Goal: Task Accomplishment & Management: Use online tool/utility

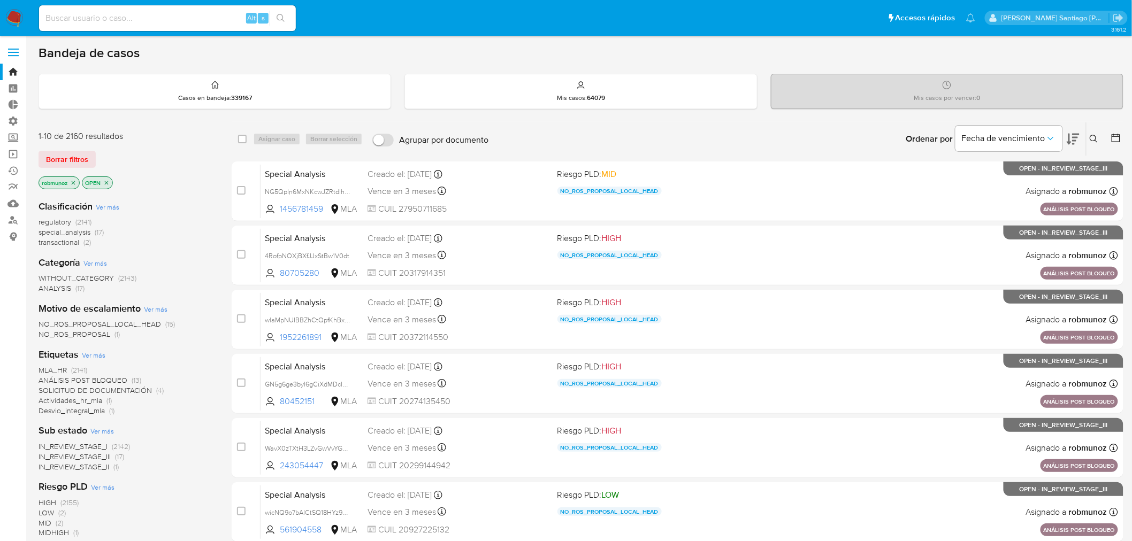
click at [1092, 141] on icon at bounding box center [1093, 139] width 9 height 9
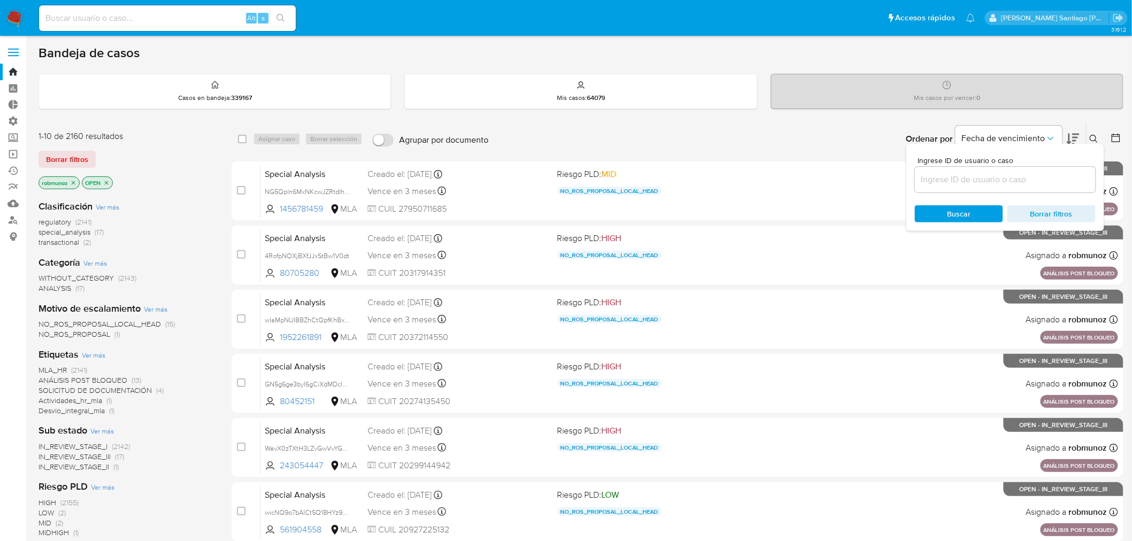
click at [1028, 182] on input at bounding box center [1005, 180] width 181 height 14
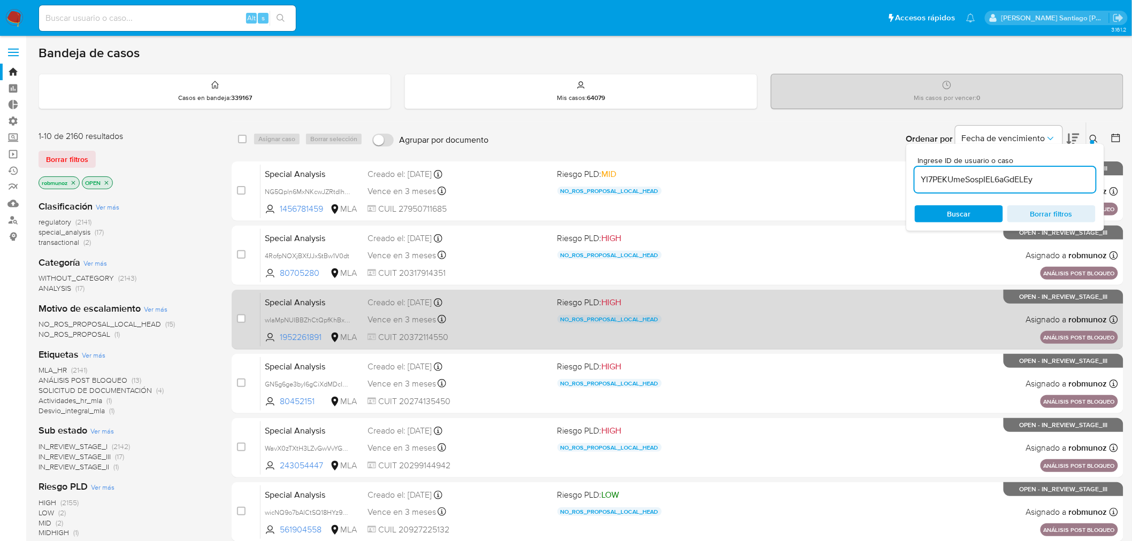
type input "YI7PEKUmeSospIEL6aGdELEy"
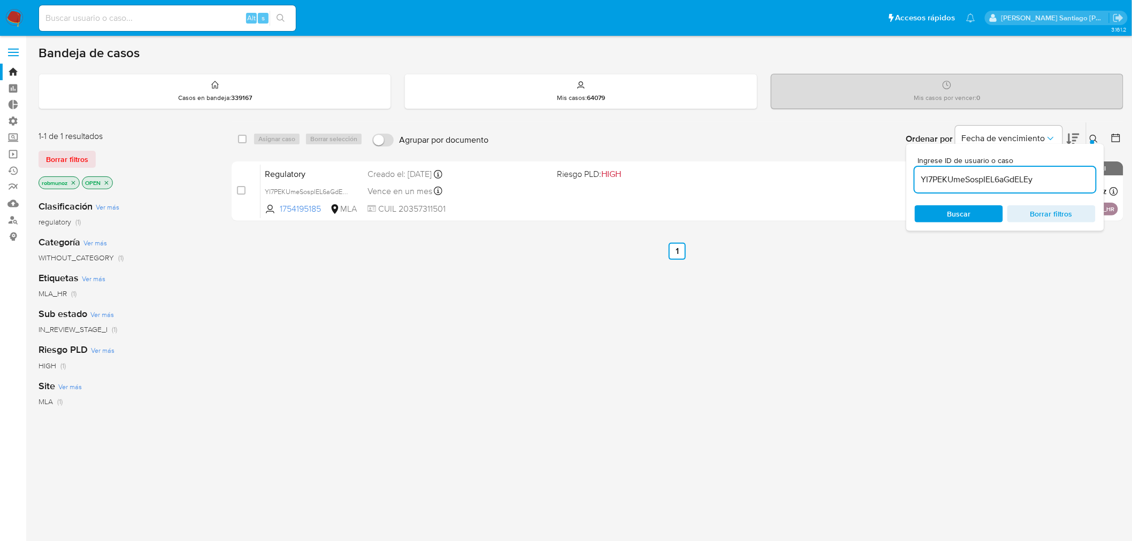
drag, startPoint x: 68, startPoint y: 157, endPoint x: 73, endPoint y: 162, distance: 6.1
click at [68, 158] on span "Borrar filtros" at bounding box center [67, 159] width 42 height 15
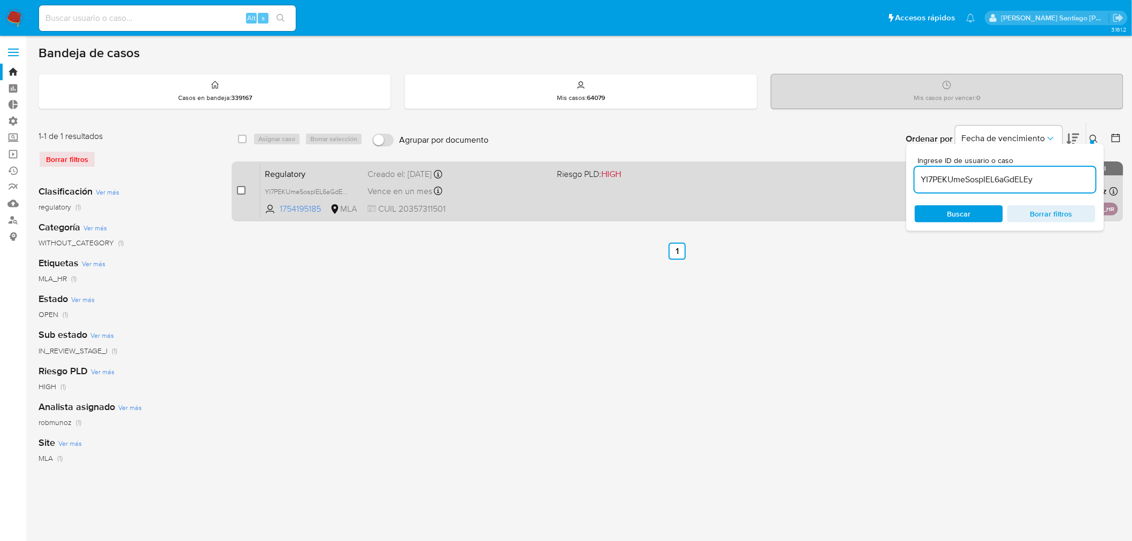
click at [241, 193] on input "checkbox" at bounding box center [241, 190] width 9 height 9
checkbox input "true"
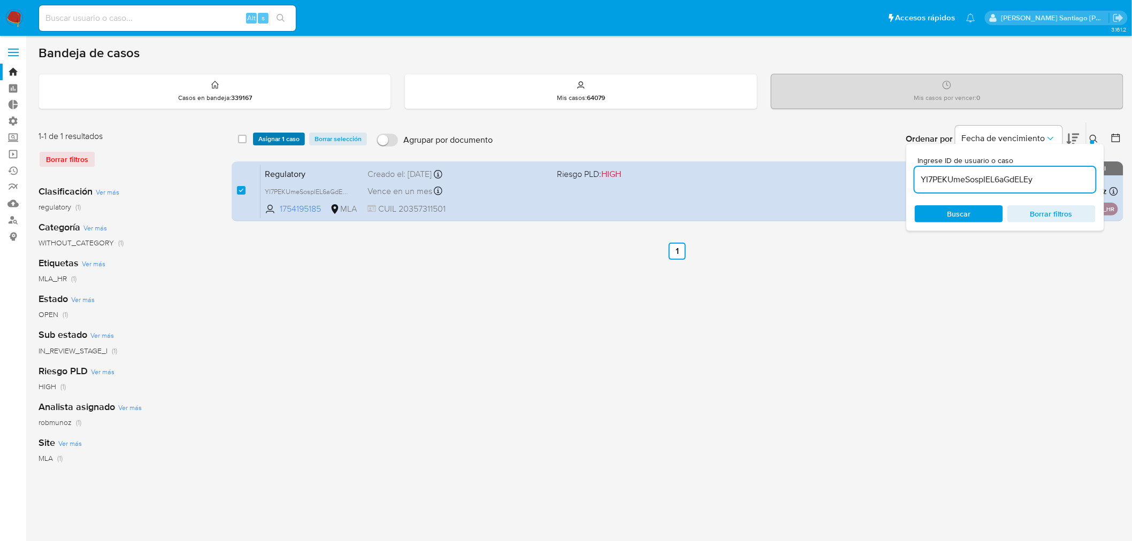
click at [287, 134] on span "Asignar 1 caso" at bounding box center [278, 139] width 41 height 11
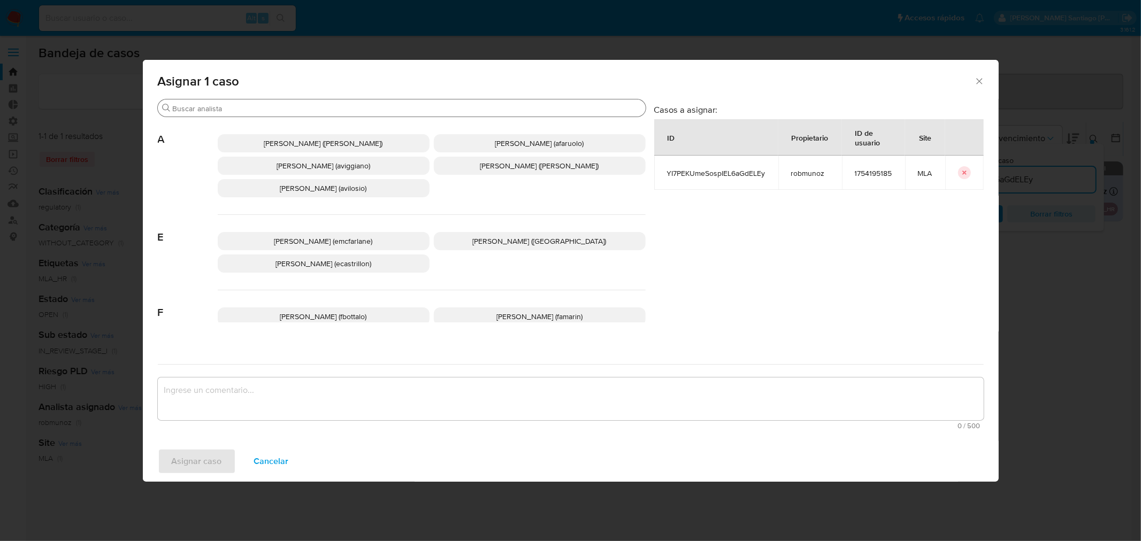
click at [291, 103] on div "Buscar" at bounding box center [402, 107] width 488 height 17
click at [301, 105] on input "Buscar" at bounding box center [407, 109] width 469 height 10
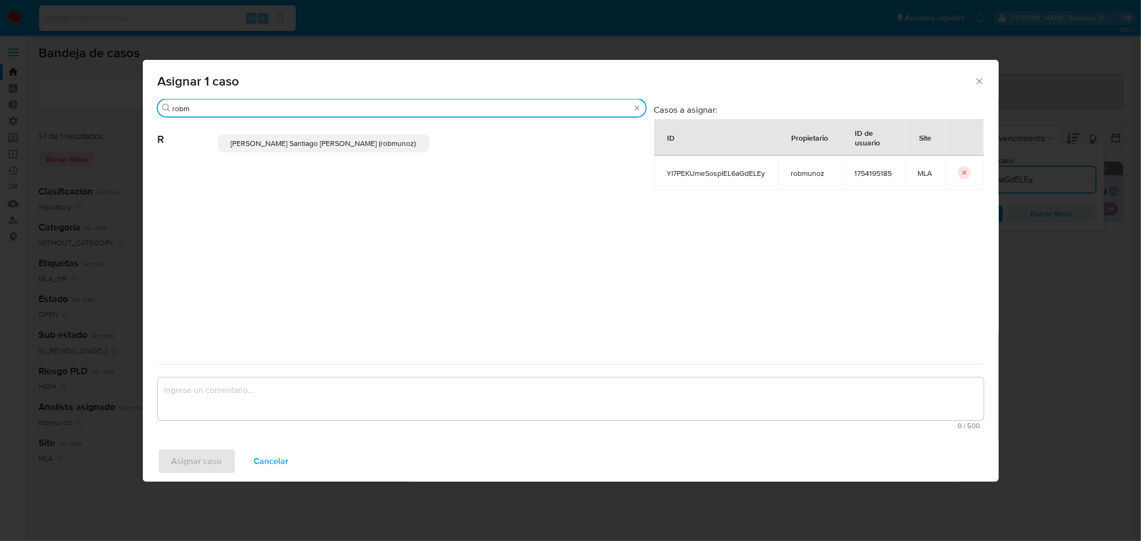
type input "robm"
click at [295, 139] on span "Roberto Santiago Munoz (robmunoz)" at bounding box center [323, 143] width 185 height 11
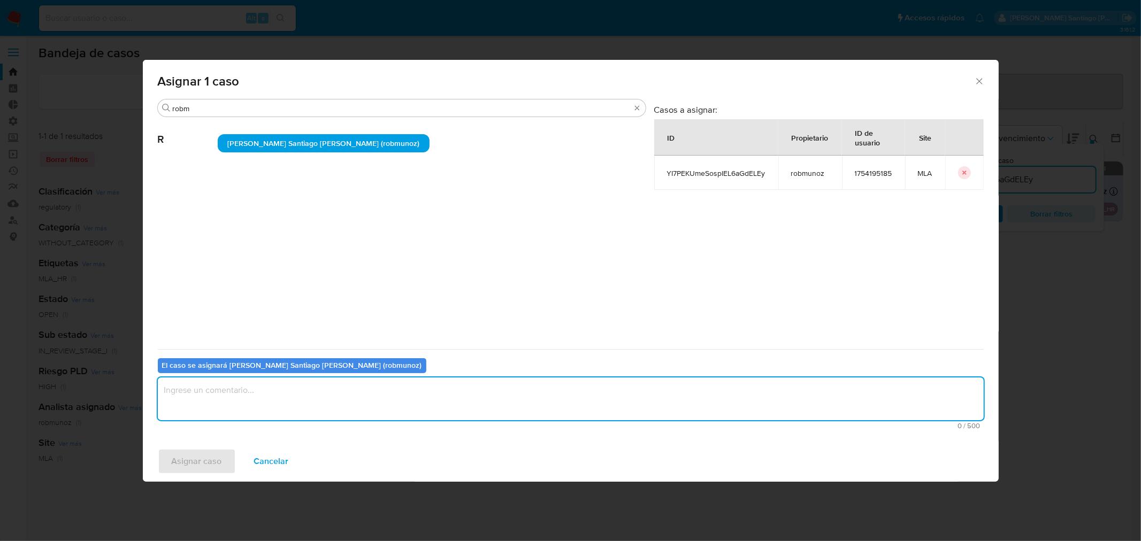
click at [288, 403] on textarea "assign-modal" at bounding box center [571, 399] width 826 height 43
type textarea "Analisis"
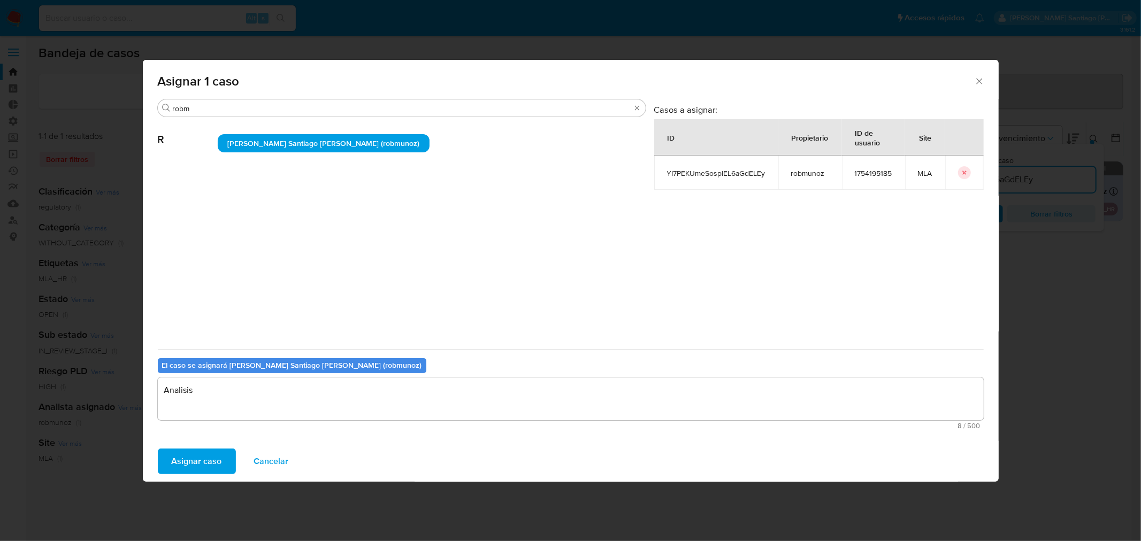
click at [202, 463] on span "Asignar caso" at bounding box center [197, 462] width 50 height 24
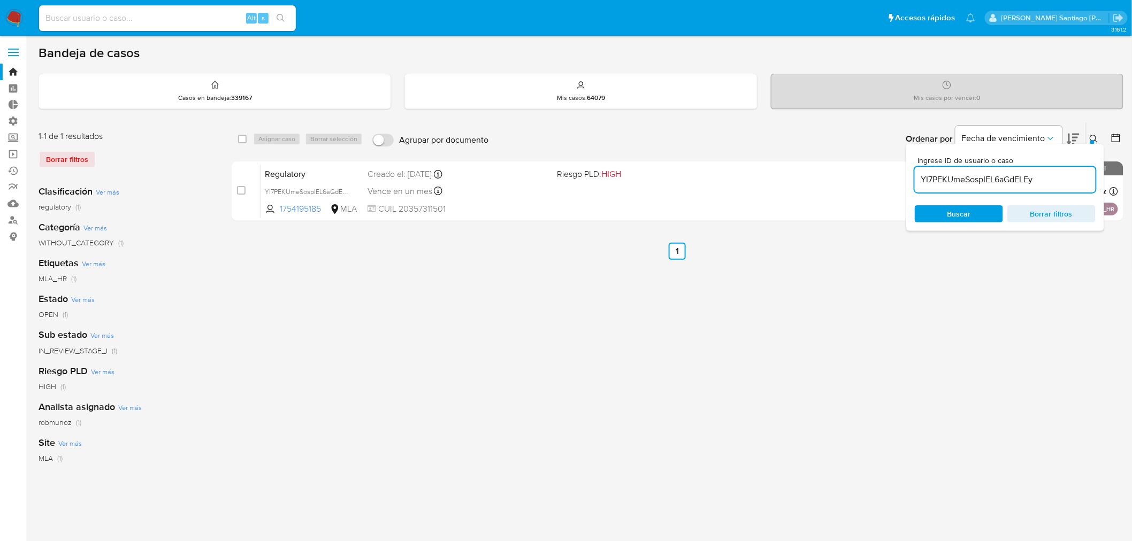
click at [1089, 133] on button at bounding box center [1095, 139] width 18 height 13
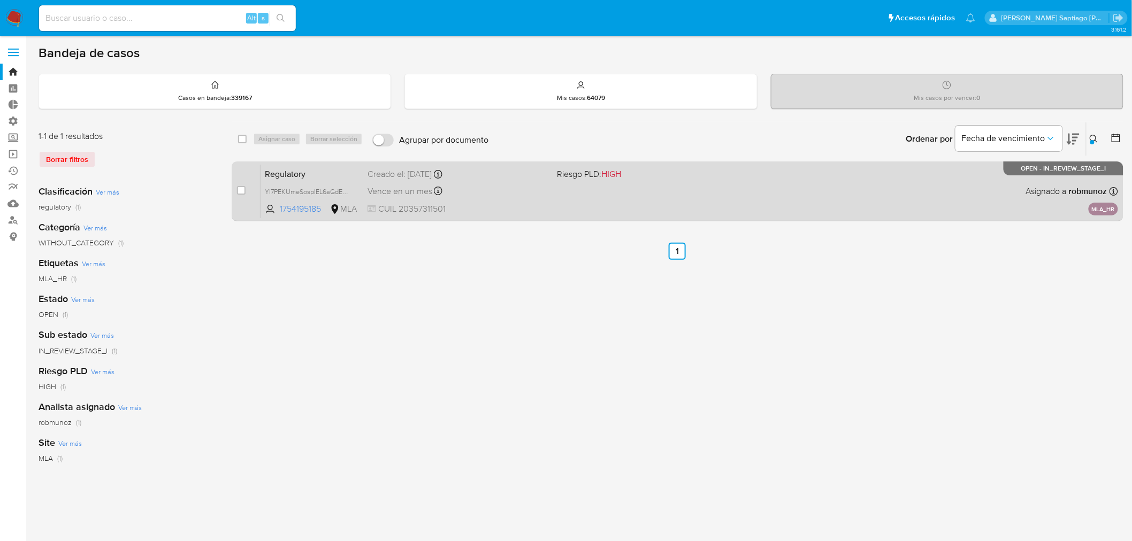
click at [587, 211] on div "Regulatory YI7PEKUmeSospIEL6aGdELEy 1754195185 MLA Riesgo PLD: HIGH Creado el: …" at bounding box center [688, 191] width 857 height 54
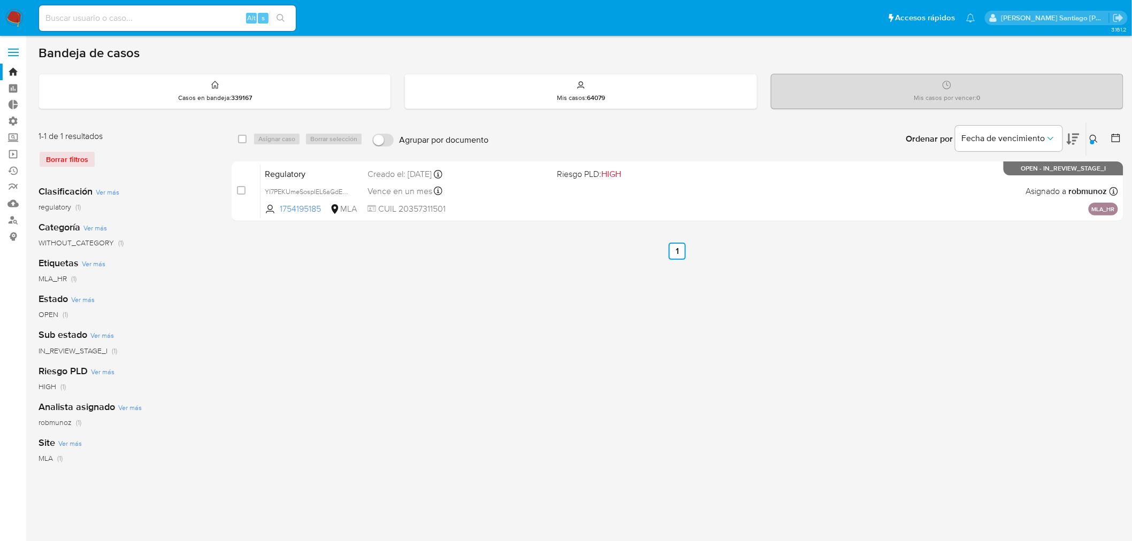
click at [1095, 137] on icon at bounding box center [1093, 139] width 8 height 8
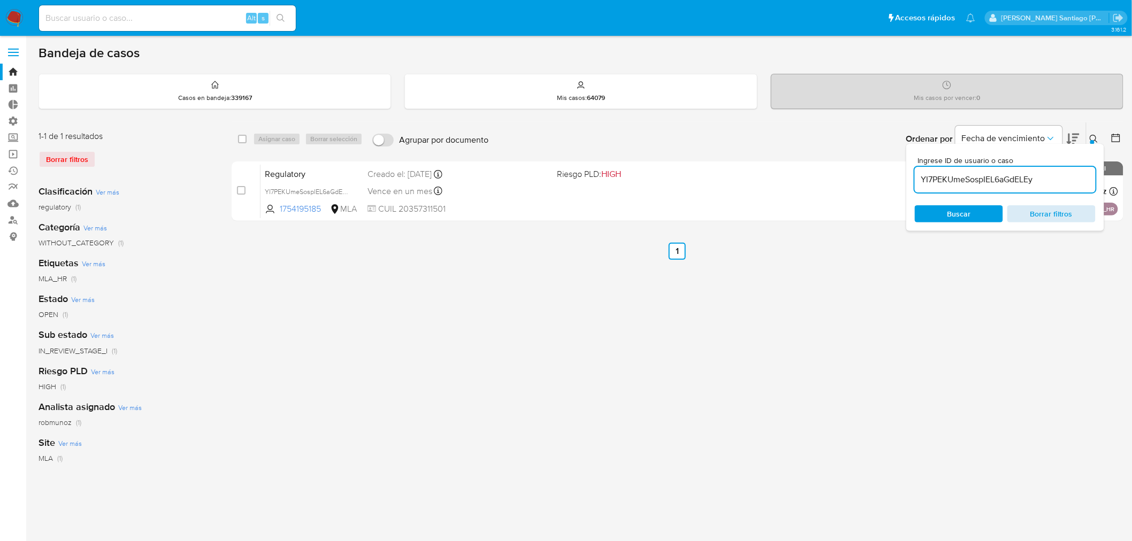
drag, startPoint x: 1091, startPoint y: 206, endPoint x: 1084, endPoint y: 214, distance: 10.6
click at [1089, 208] on button "Borrar filtros" at bounding box center [1051, 213] width 88 height 17
click at [979, 177] on input "YI7PEKUmeSospIEL6aGdELEy" at bounding box center [1005, 180] width 181 height 14
type input "489376489"
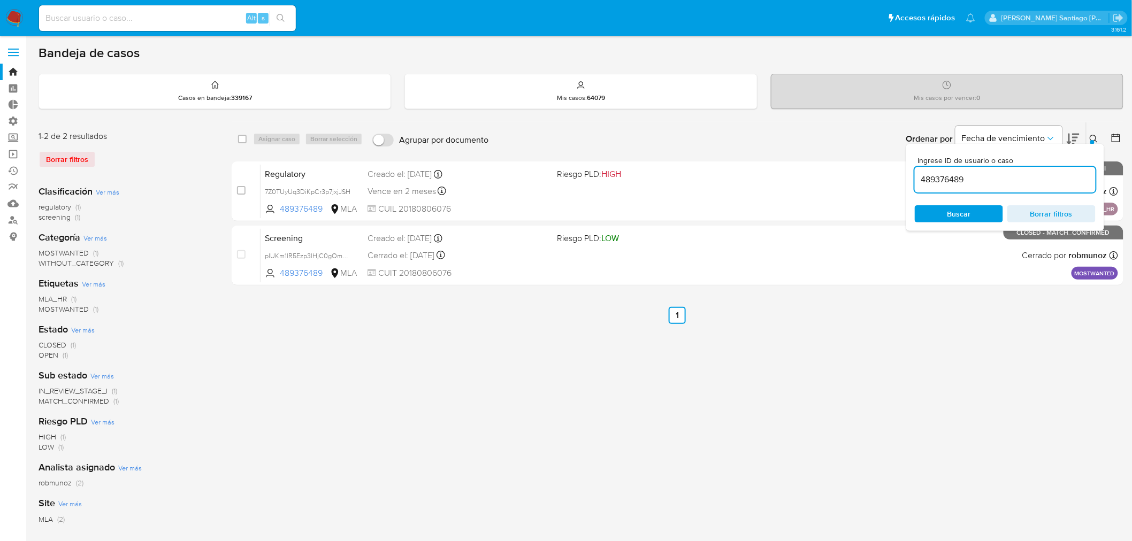
click at [1092, 130] on div "Ingrese ID de usuario o caso 489376489 Buscar Borrar filtros" at bounding box center [1095, 138] width 18 height 33
click at [1095, 140] on icon at bounding box center [1093, 139] width 8 height 8
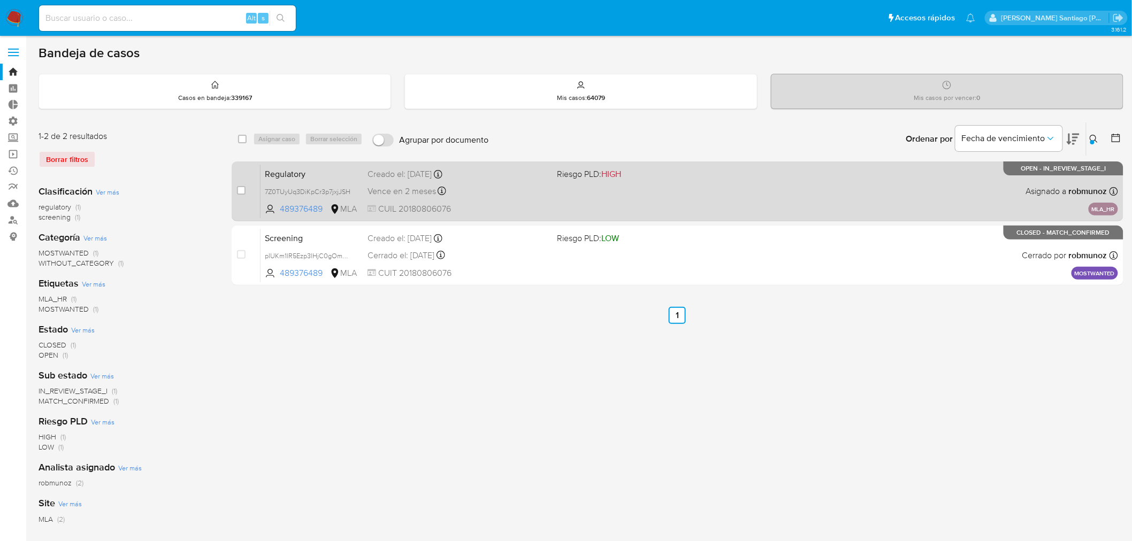
click at [789, 214] on div "Regulatory 7Z0TUyUq3DiKpCr3p7jxjJSH 489376489 MLA Riesgo PLD: HIGH Creado el: 2…" at bounding box center [688, 191] width 857 height 54
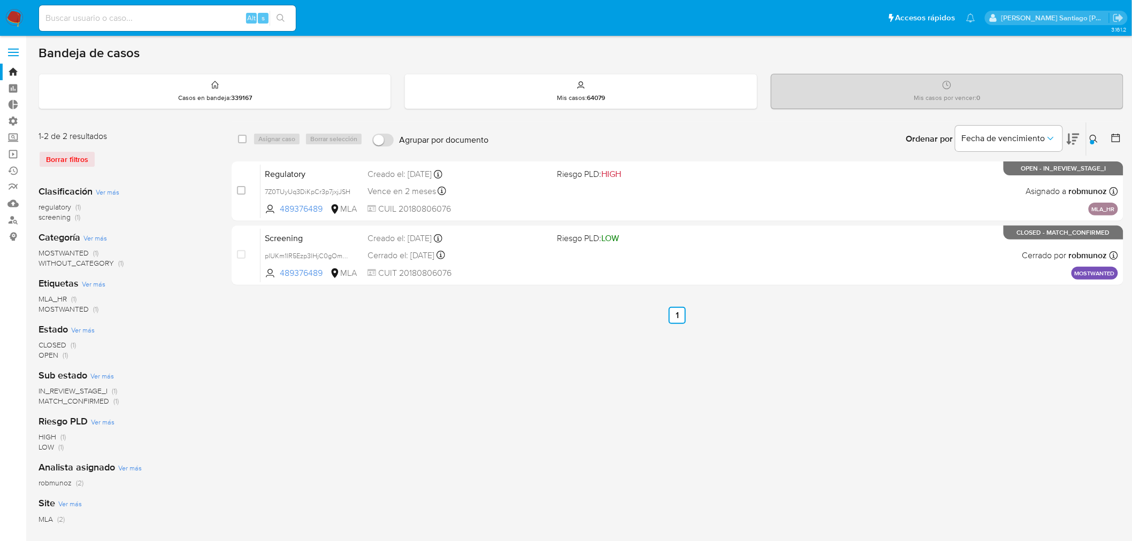
click at [1090, 143] on button at bounding box center [1095, 139] width 18 height 13
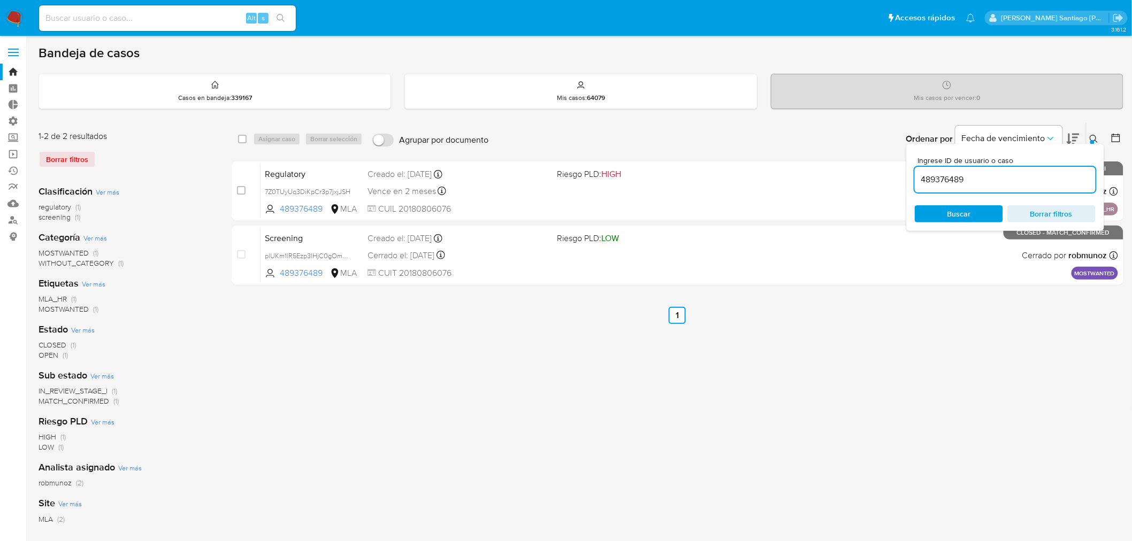
click at [795, 404] on div "select-all-cases-checkbox Asignar caso Borrar selección Agrupar por documento O…" at bounding box center [678, 357] width 892 height 470
click at [1094, 142] on div "Ingrese ID de usuario o caso 489376489 Buscar Borrar filtros" at bounding box center [1095, 138] width 18 height 33
click at [1094, 137] on icon at bounding box center [1093, 139] width 9 height 9
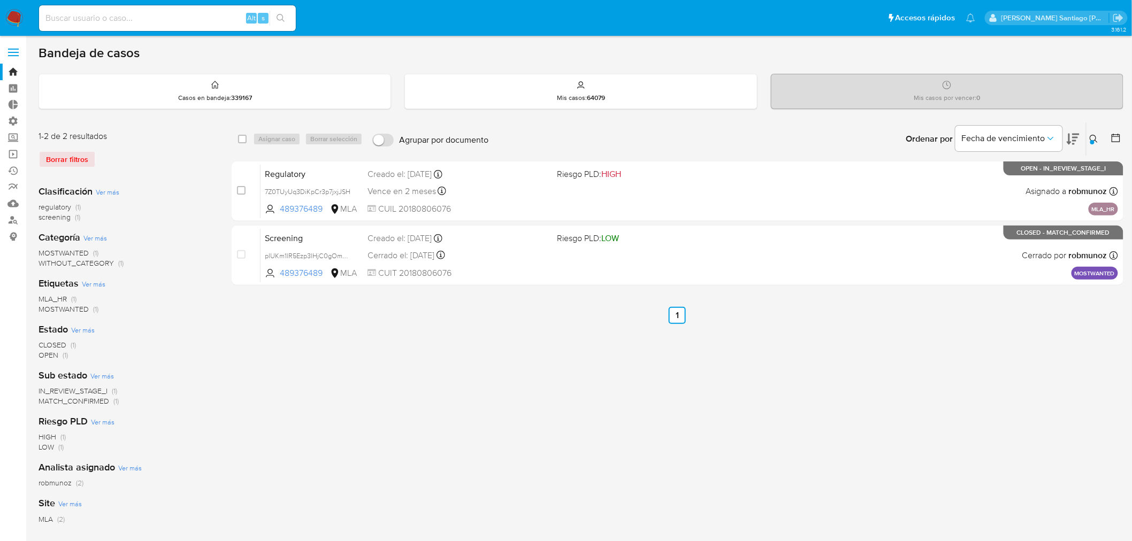
click at [1094, 135] on icon at bounding box center [1093, 139] width 9 height 9
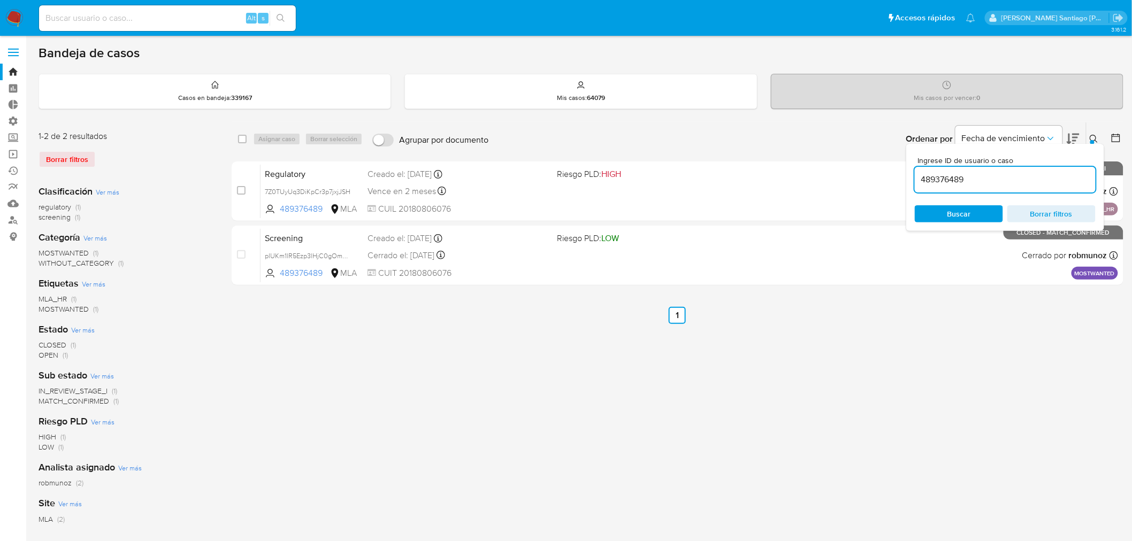
click at [1033, 170] on div "489376489" at bounding box center [1005, 180] width 181 height 26
click at [191, 12] on input at bounding box center [167, 18] width 257 height 14
paste input "7Z0TUyUq3DiKpCr3p7jxjJSH"
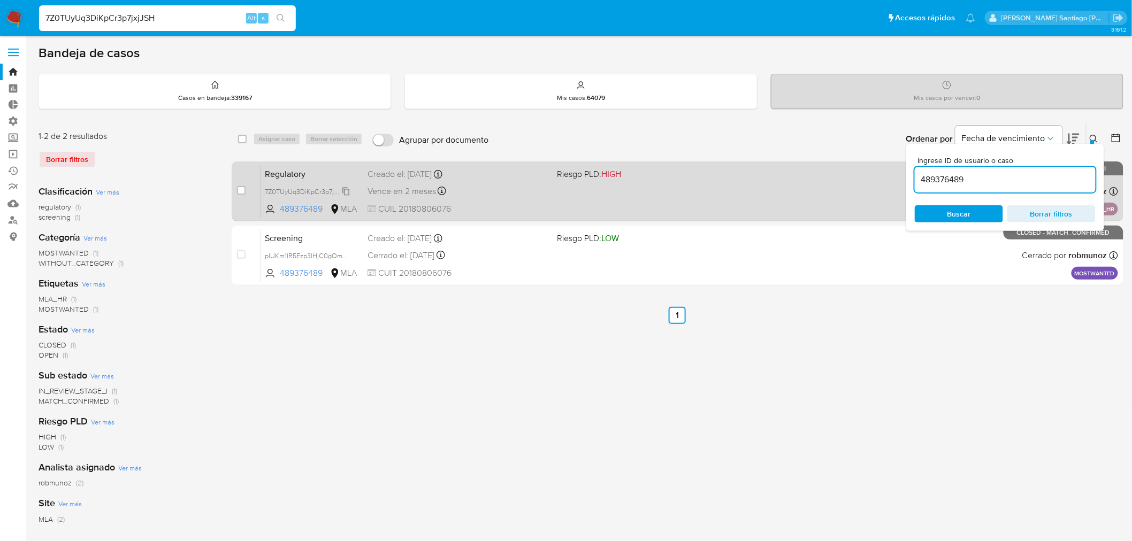
type input "7Z0TUyUq3DiKpCr3p7jxjJSH"
click at [308, 186] on div "7Z0TUyUq3DiKpCr3p7jxjJSH" at bounding box center [308, 192] width 86 height 12
click at [495, 210] on span "CUIL 20180806076" at bounding box center [457, 209] width 181 height 12
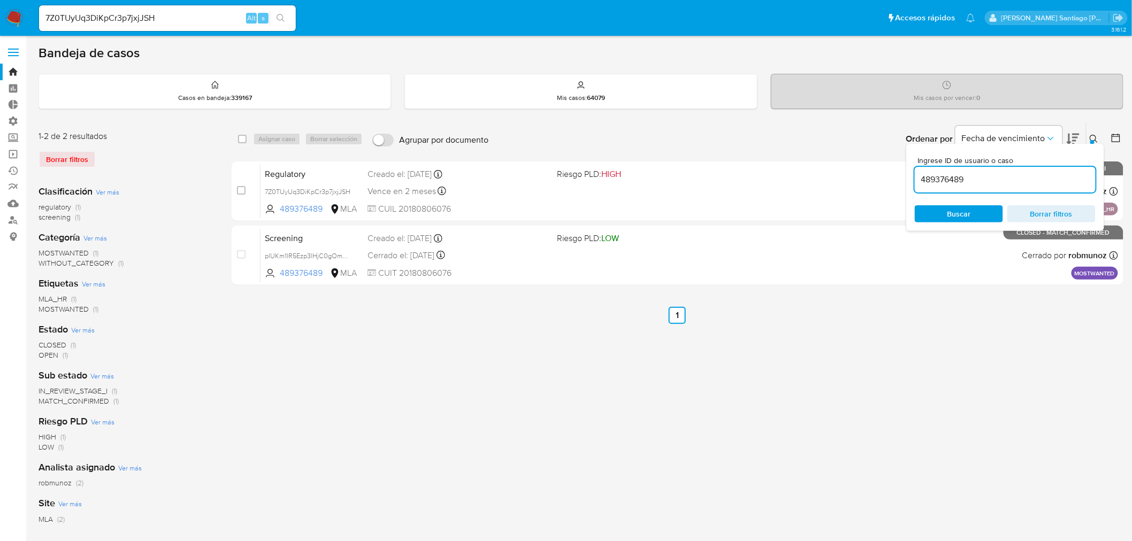
click at [1011, 173] on input "489376489" at bounding box center [1005, 180] width 181 height 14
paste input "OOTKi3RDzppgPtjnh5AWjqxA"
type input "OOTKi3RDzppgPtjnh5AWjqxA"
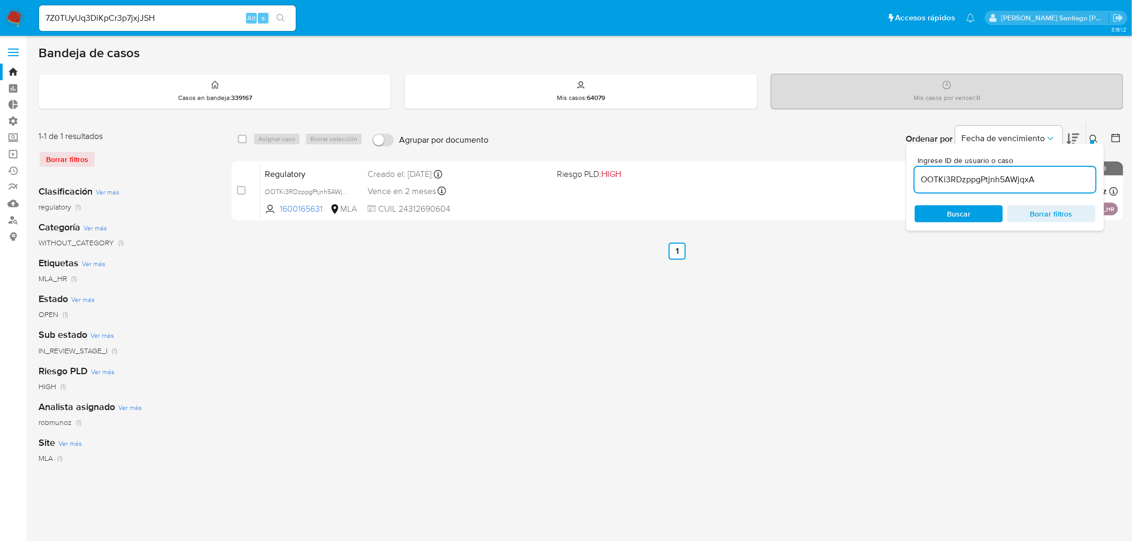
click at [1093, 138] on icon at bounding box center [1093, 139] width 9 height 9
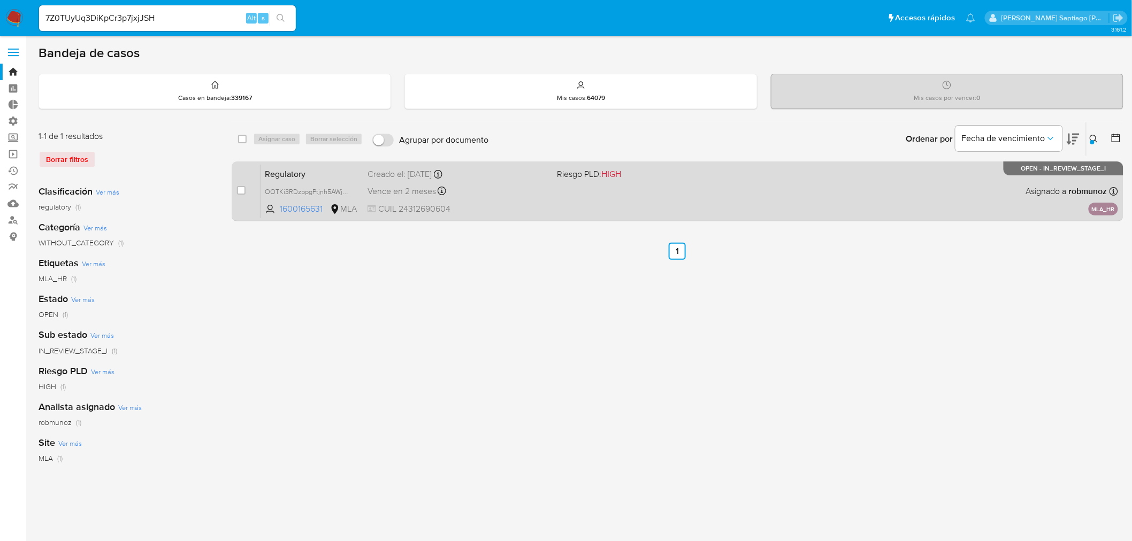
click at [723, 206] on div "Regulatory OOTKi3RDzppgPtjnh5AWjqxA 1600165631 MLA Riesgo PLD: HIGH Creado el: …" at bounding box center [688, 191] width 857 height 54
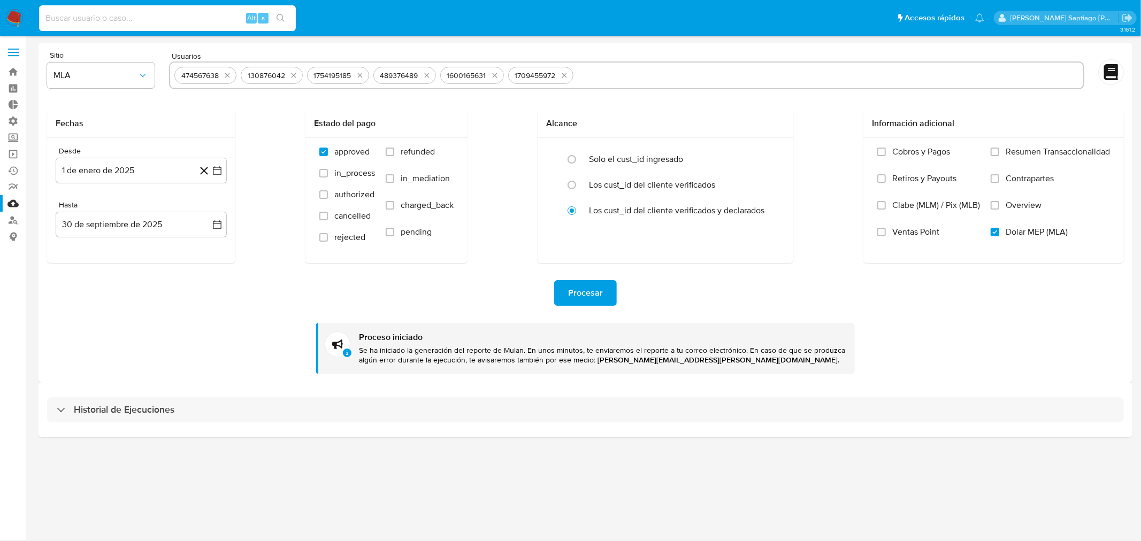
click at [153, 17] on input at bounding box center [167, 18] width 257 height 14
paste input "130876042"
type input "130876042"
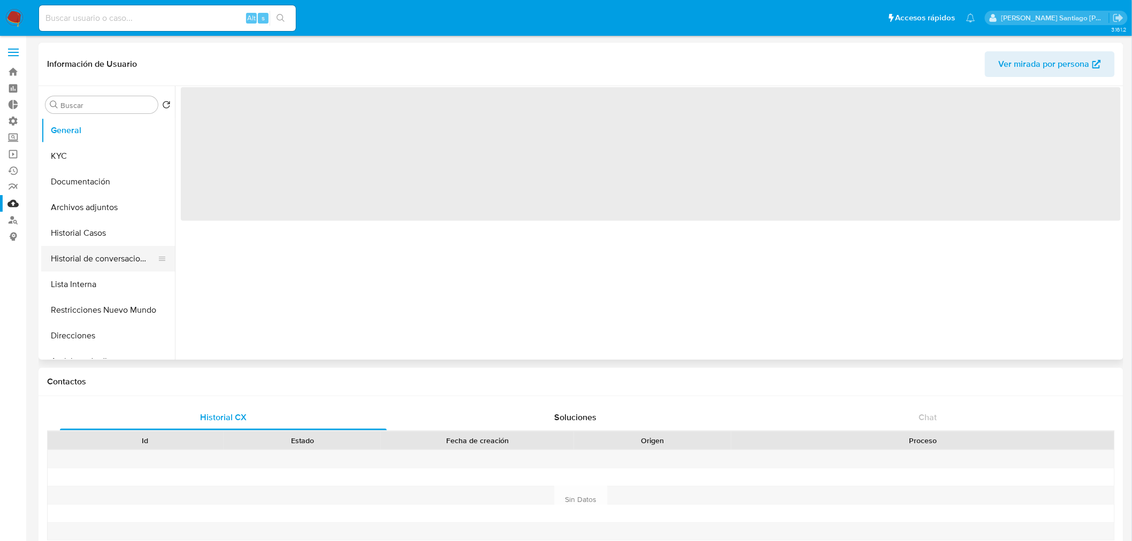
select select "10"
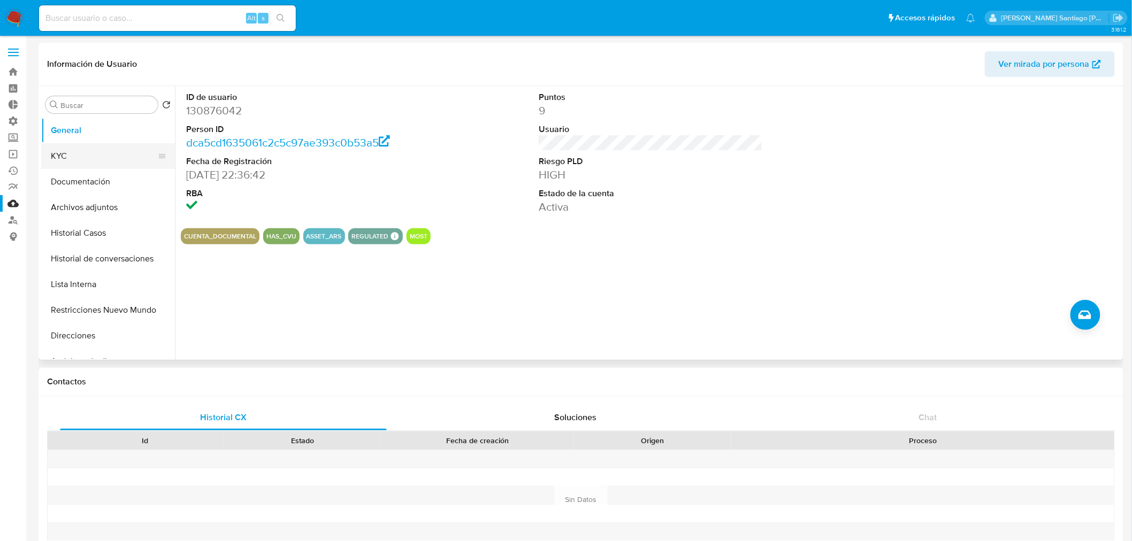
click at [98, 154] on button "KYC" at bounding box center [103, 156] width 125 height 26
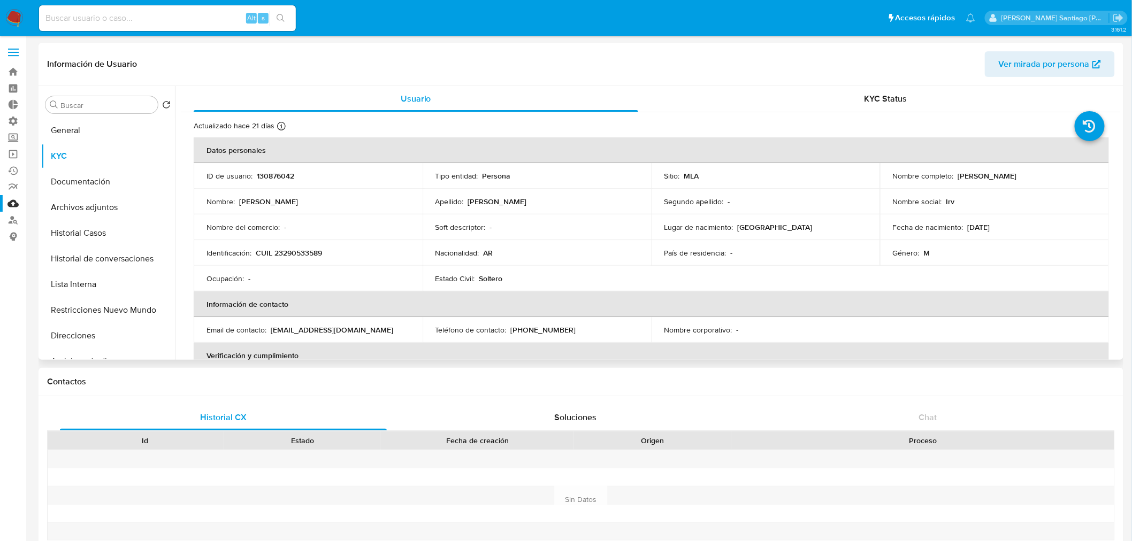
click at [311, 249] on p "CUIL 23290533589" at bounding box center [289, 253] width 66 height 10
click at [310, 249] on p "CUIL 23290533589" at bounding box center [289, 253] width 66 height 10
copy p "23290533589"
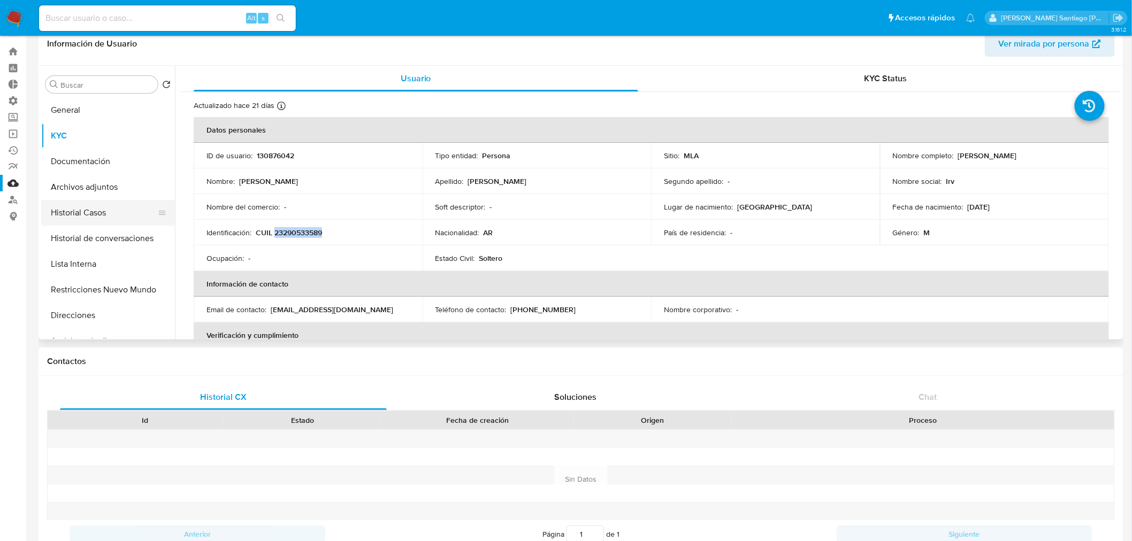
scroll to position [20, 0]
click at [102, 188] on button "Archivos adjuntos" at bounding box center [103, 188] width 125 height 26
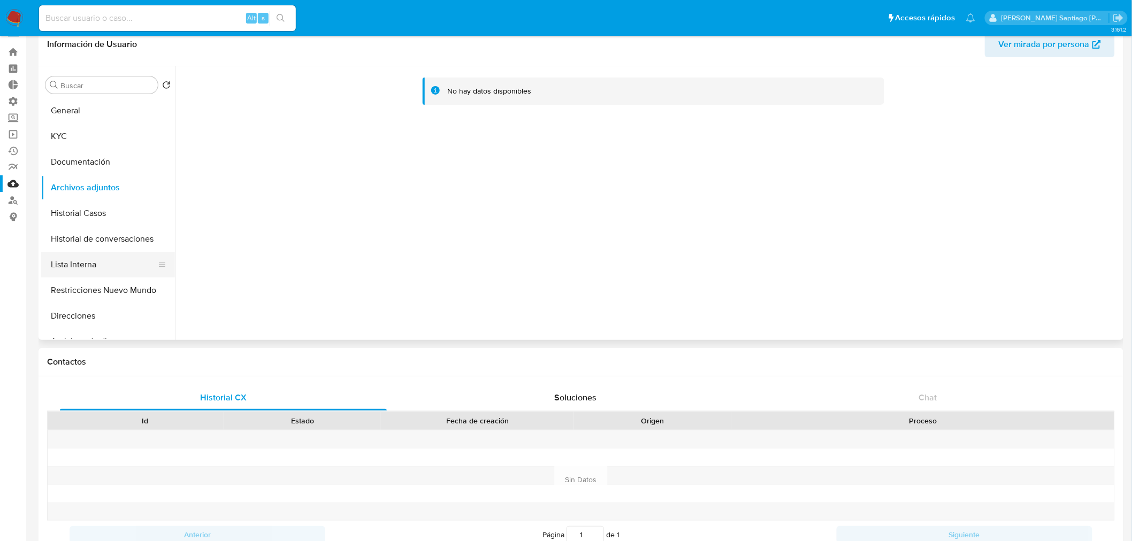
click at [102, 262] on button "Lista Interna" at bounding box center [103, 265] width 125 height 26
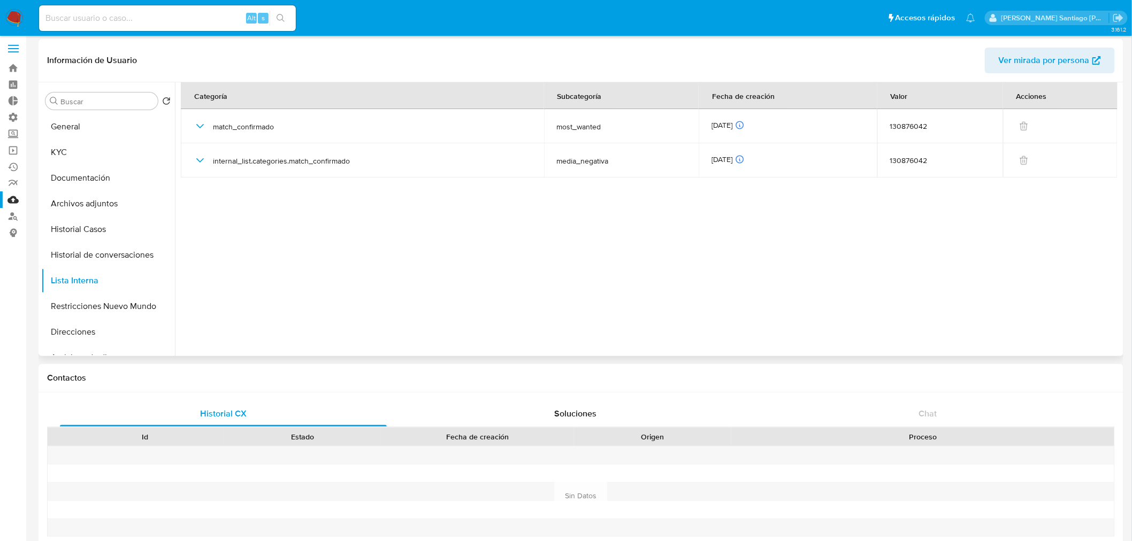
scroll to position [0, 0]
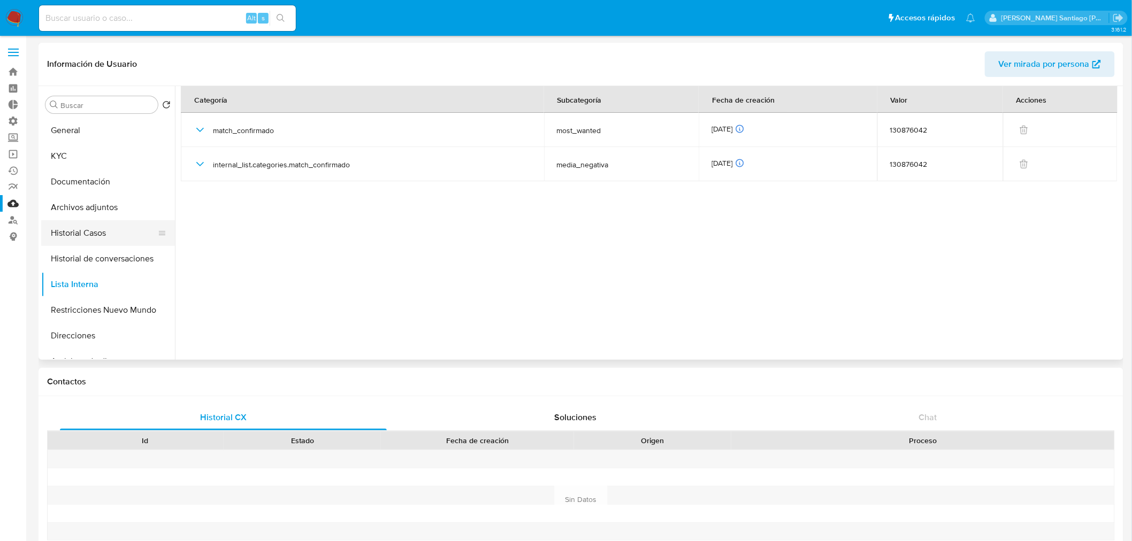
click at [91, 236] on button "Historial Casos" at bounding box center [103, 233] width 125 height 26
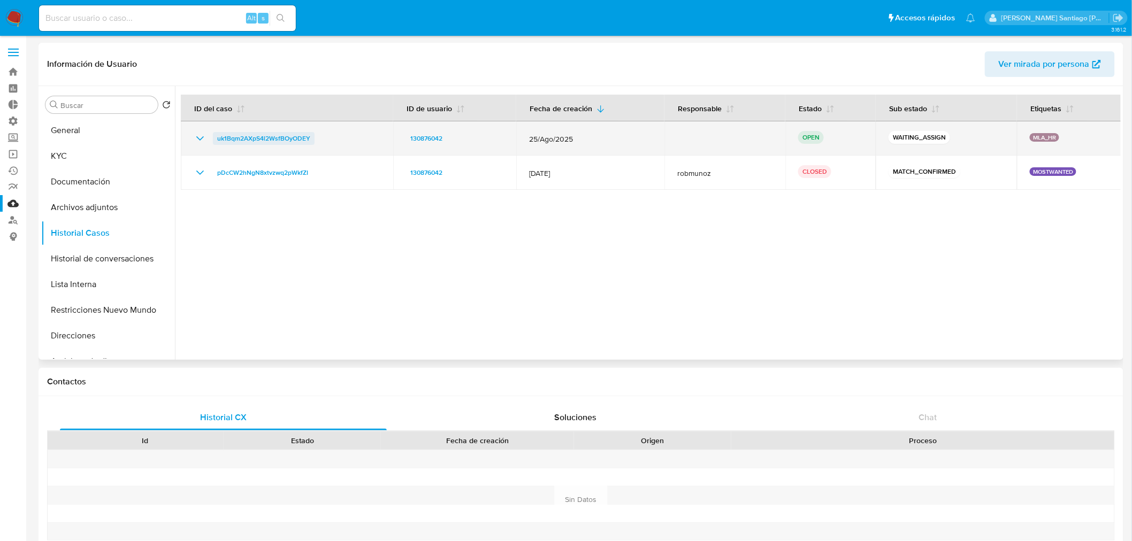
click at [255, 135] on span "uk1Bqm2AXpS4l2WsfBOyODEY" at bounding box center [263, 138] width 93 height 13
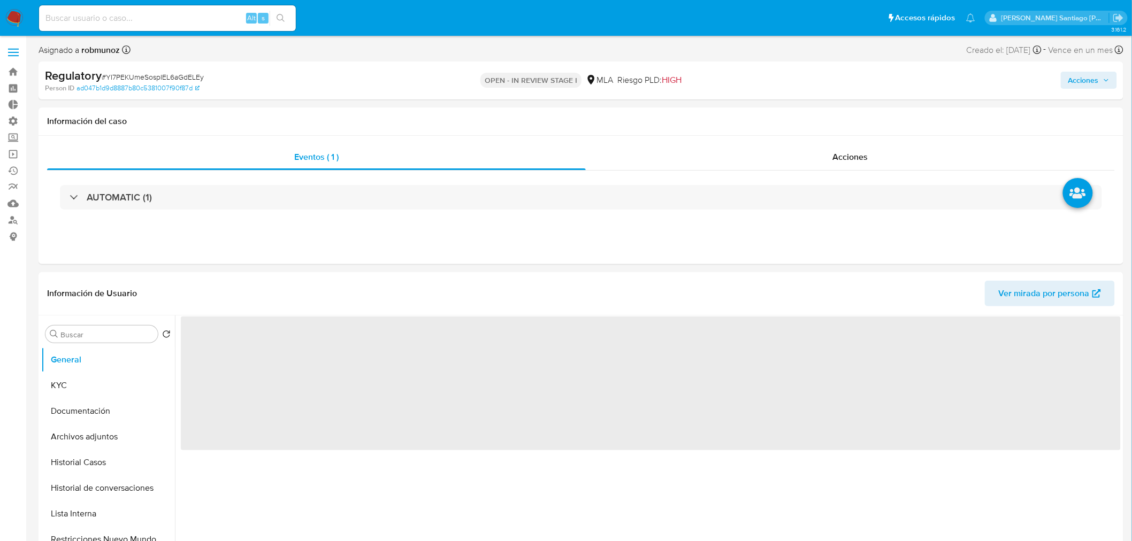
select select "10"
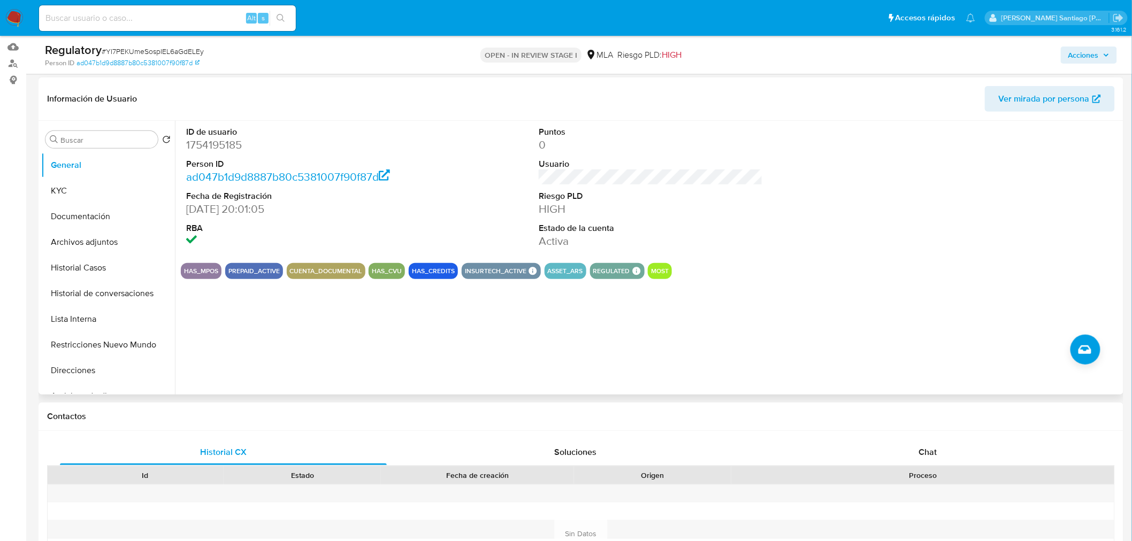
scroll to position [178, 0]
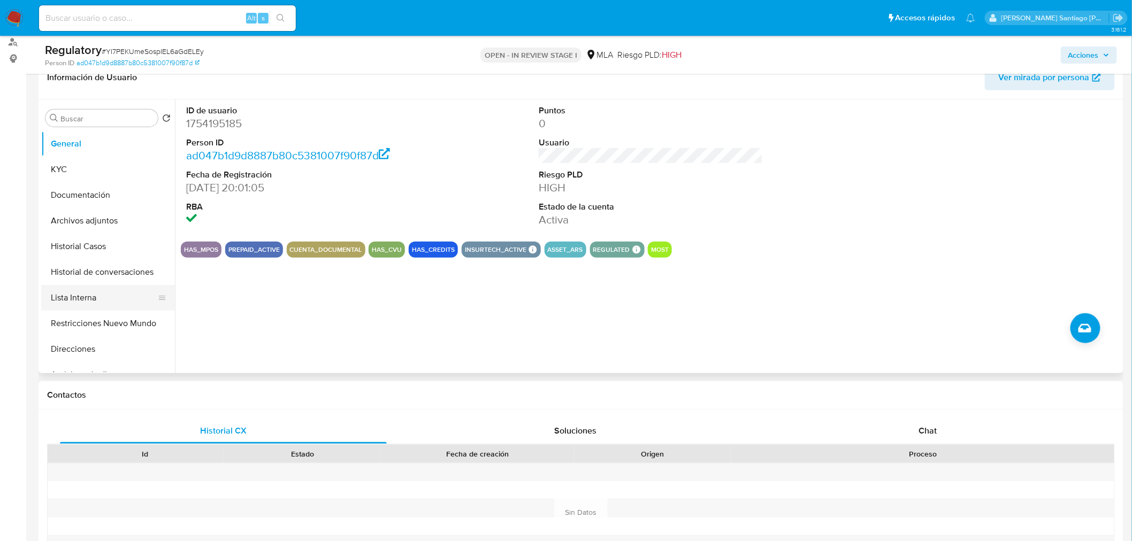
click at [77, 293] on button "Lista Interna" at bounding box center [103, 298] width 125 height 26
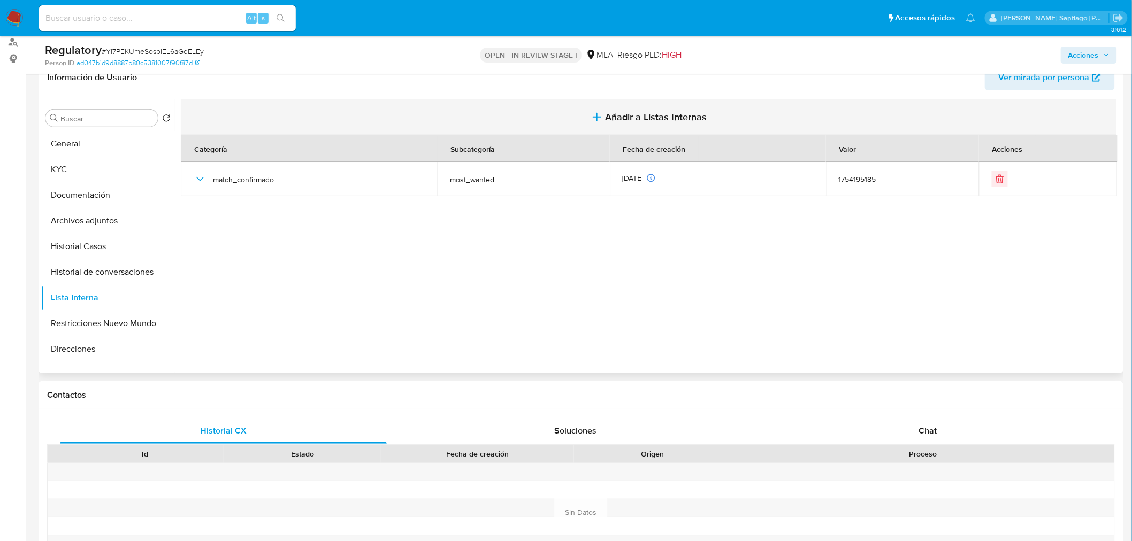
click at [653, 116] on span "Añadir a Listas Internas" at bounding box center [656, 117] width 102 height 12
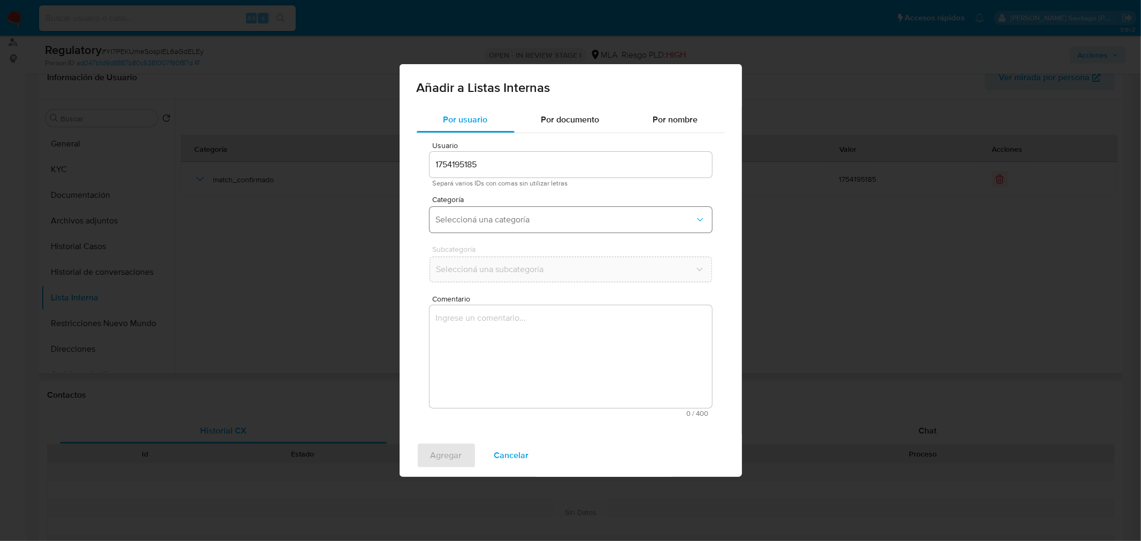
click at [664, 223] on span "Seleccioná una categoría" at bounding box center [565, 219] width 259 height 11
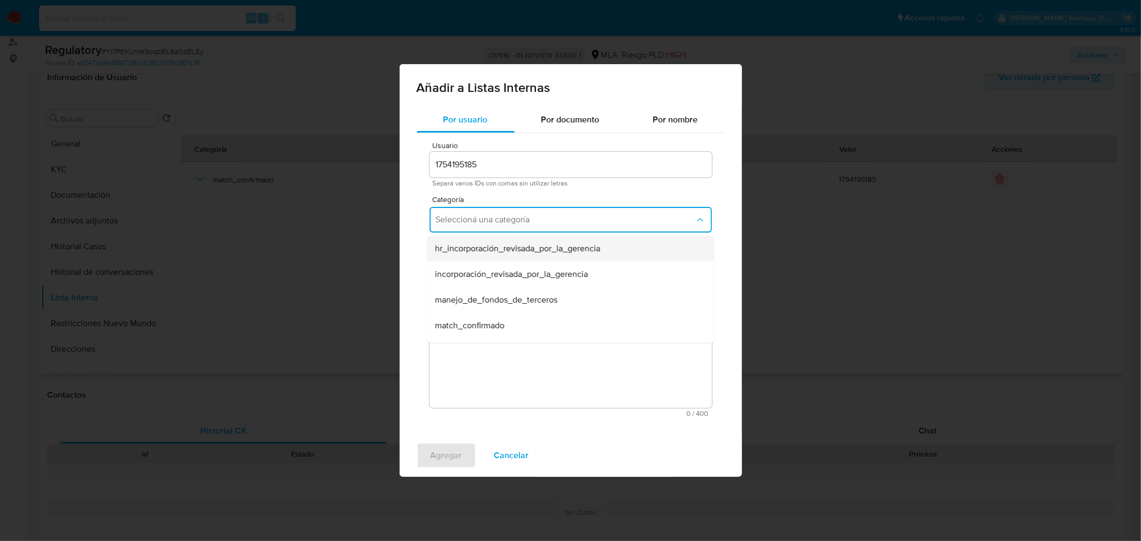
click at [652, 245] on div "hr_incorporación_revisada_por_la_gerencia" at bounding box center [566, 249] width 263 height 26
click at [643, 263] on button "Seleccioná una subcategoría" at bounding box center [570, 270] width 282 height 26
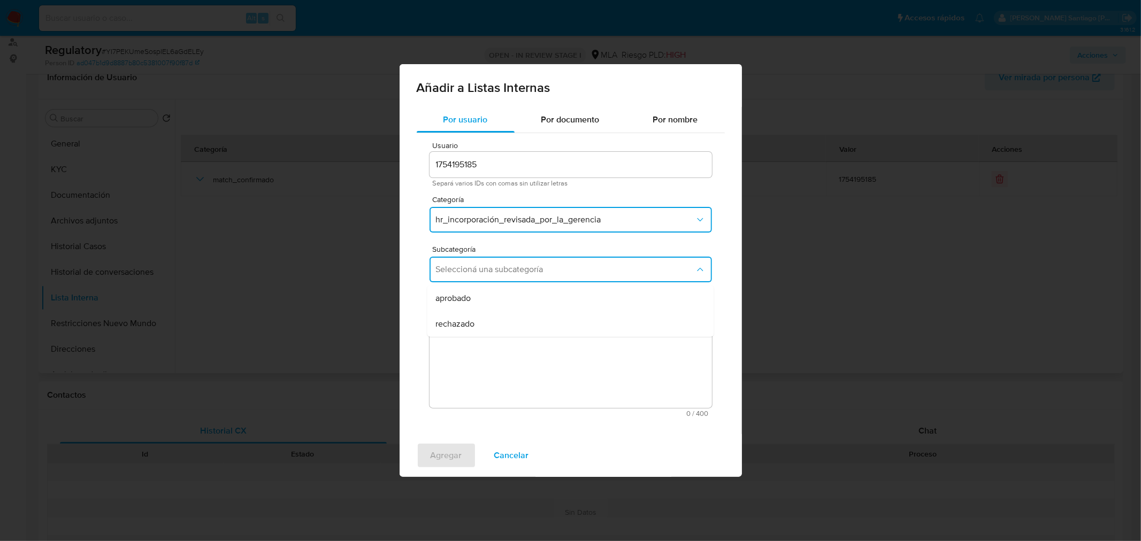
click at [616, 300] on div "aprobado" at bounding box center [566, 299] width 263 height 26
click at [596, 356] on textarea "Comentario" at bounding box center [570, 356] width 282 height 103
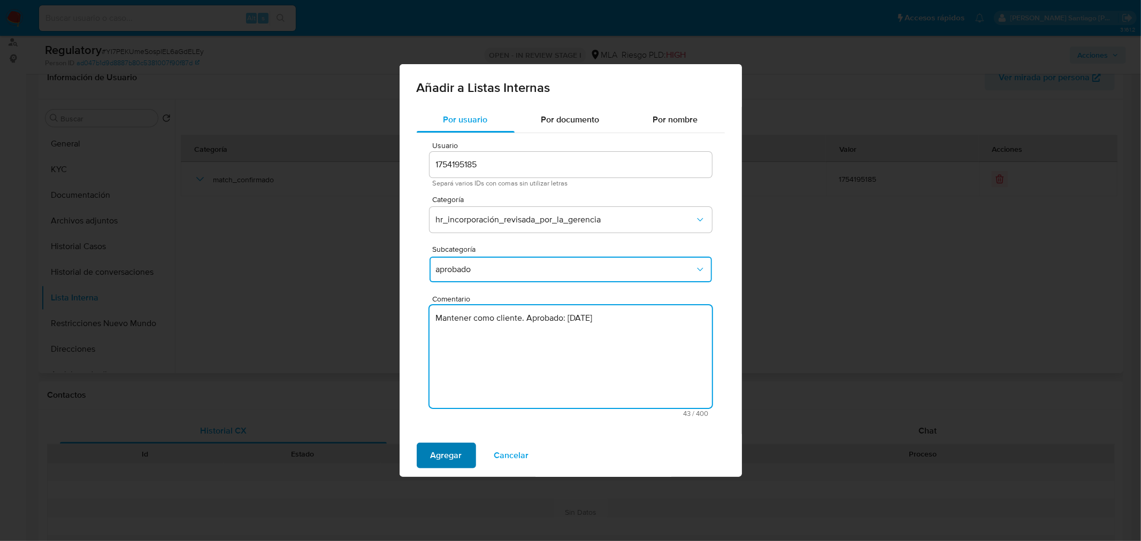
type textarea "Mantener como cliente. Aprobado: 22/09/2025"
click at [431, 454] on span "Agregar" at bounding box center [447, 456] width 32 height 24
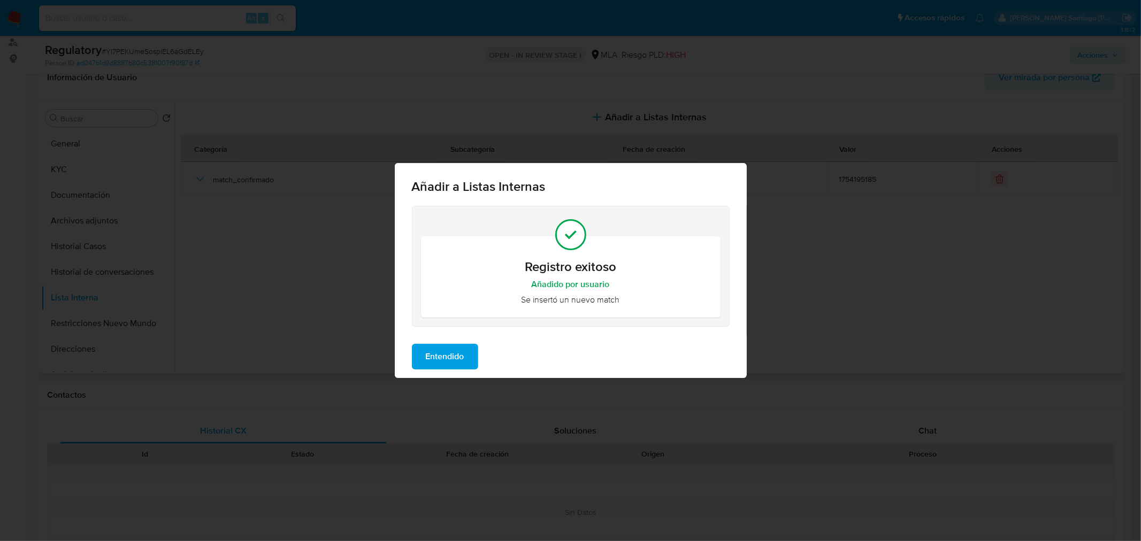
click at [462, 356] on span "Entendido" at bounding box center [445, 357] width 39 height 24
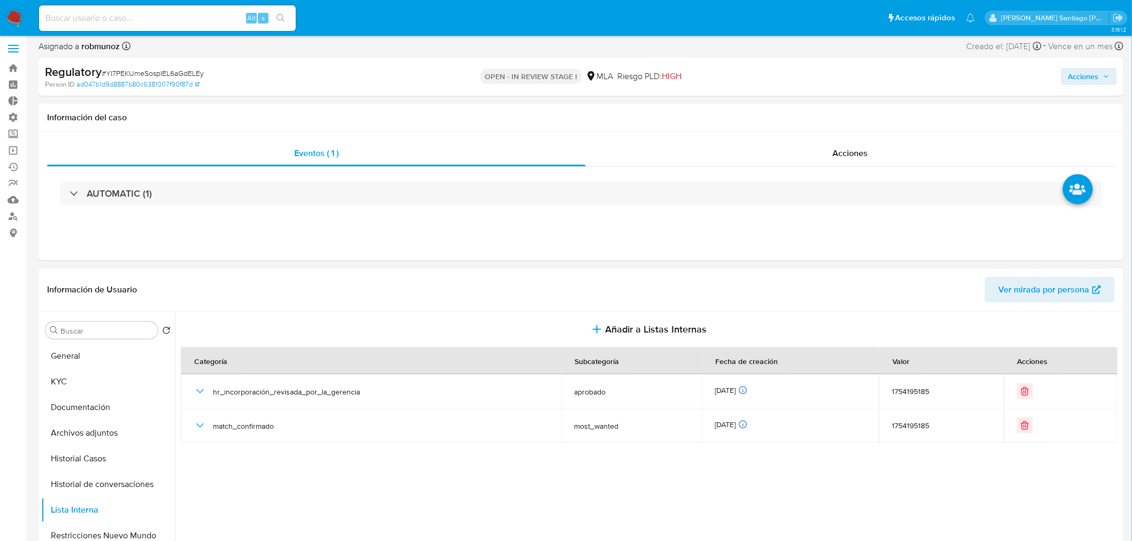
scroll to position [0, 0]
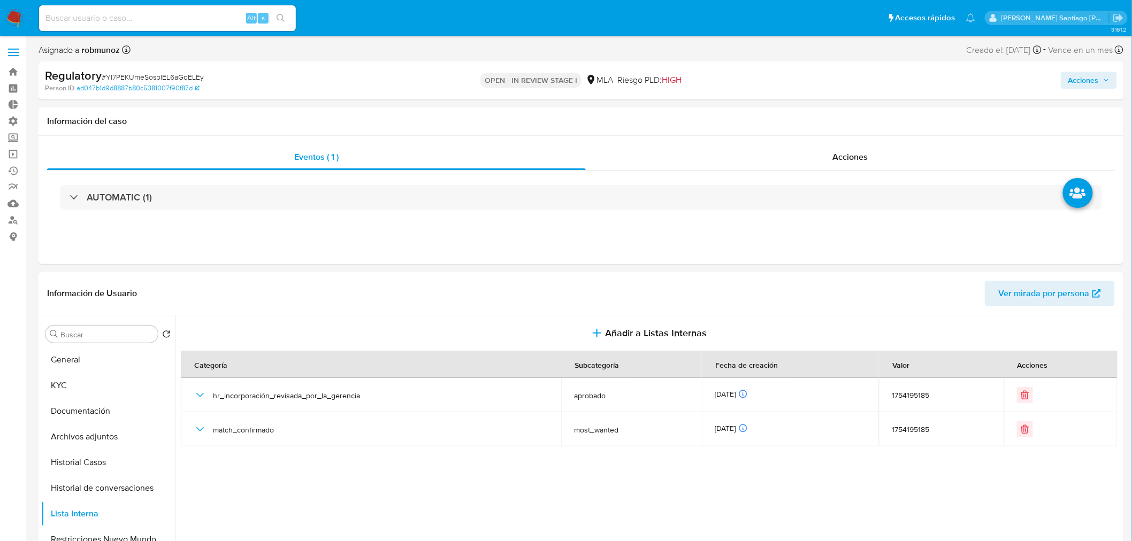
click at [1075, 76] on span "Acciones" at bounding box center [1083, 80] width 30 height 17
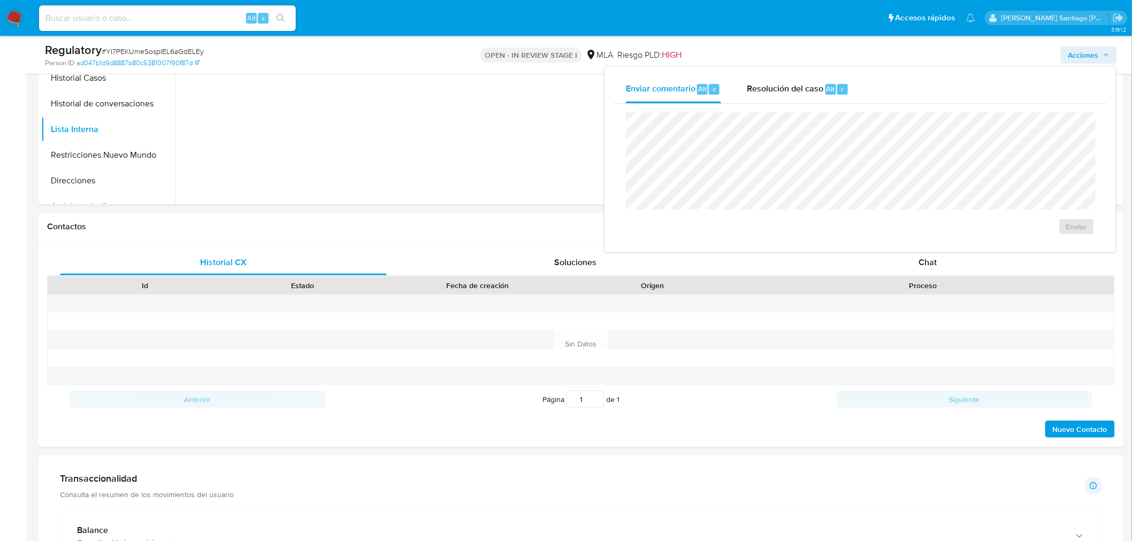
scroll to position [292, 0]
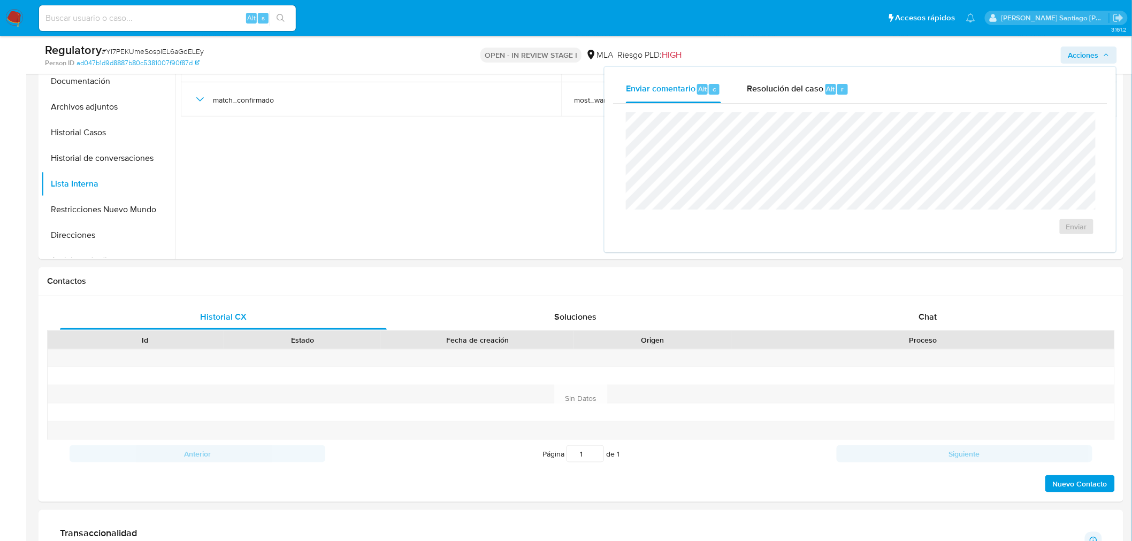
drag, startPoint x: 786, startPoint y: 88, endPoint x: 790, endPoint y: 110, distance: 22.2
click at [786, 89] on span "Resolución del caso" at bounding box center [785, 88] width 76 height 12
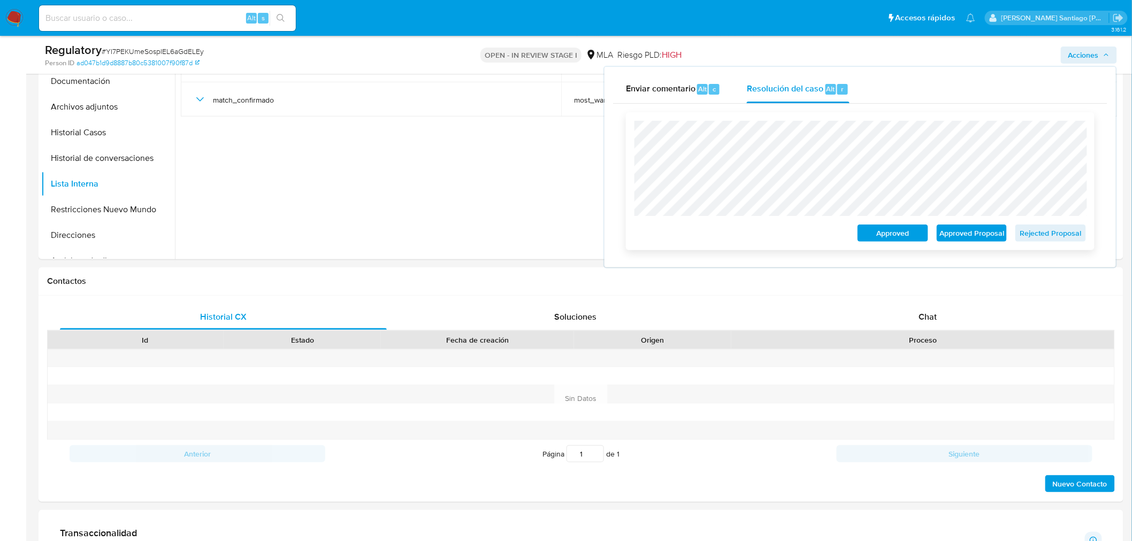
click at [922, 229] on button "Approved" at bounding box center [892, 233] width 71 height 17
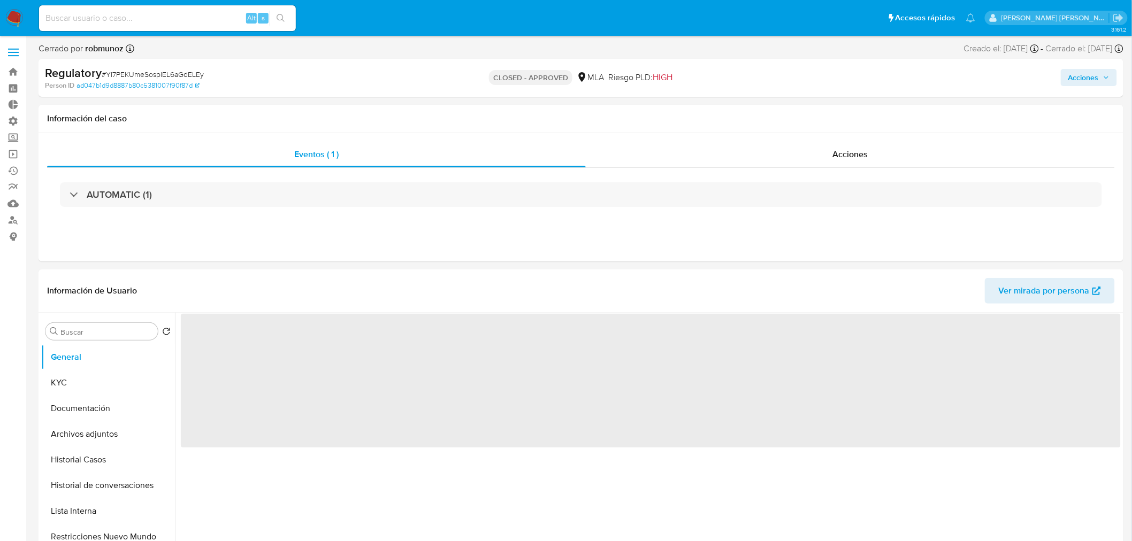
select select "10"
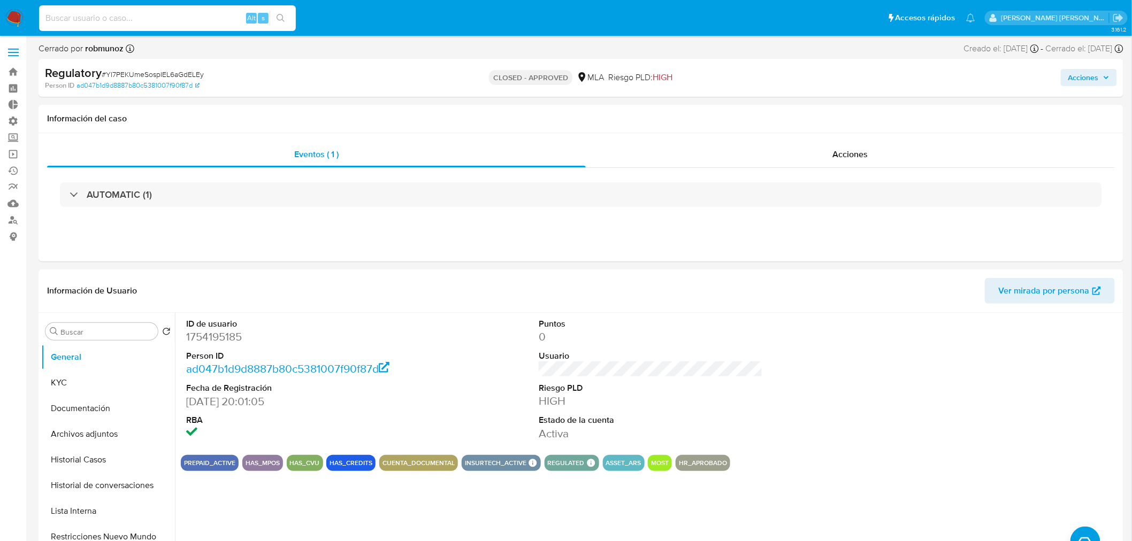
click at [206, 15] on input at bounding box center [167, 18] width 257 height 14
paste input "489376489"
type input "489376489"
click at [13, 27] on img at bounding box center [14, 18] width 18 height 18
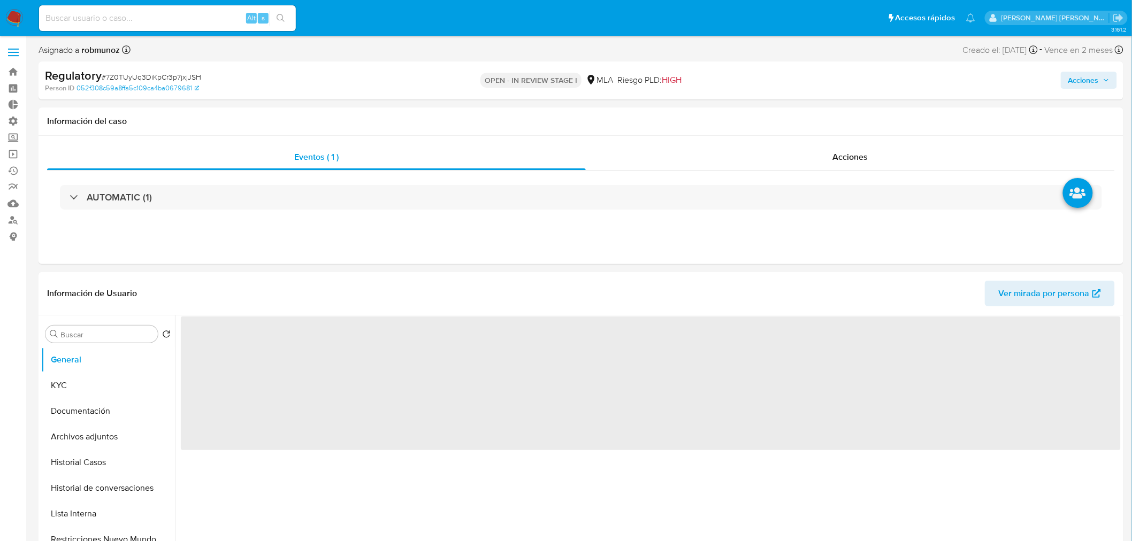
select select "10"
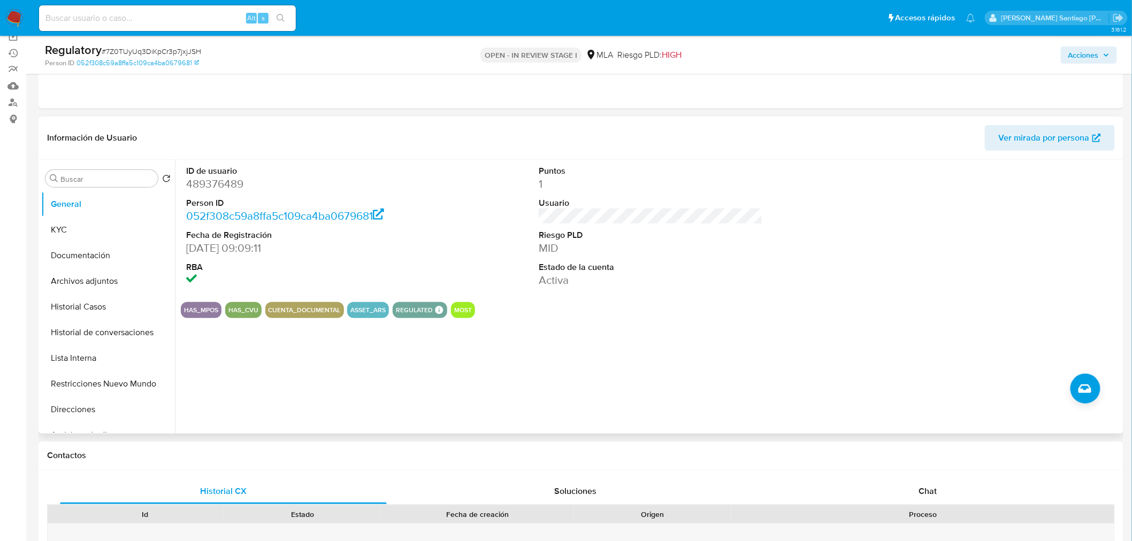
scroll to position [119, 0]
click at [112, 388] on button "Restricciones Nuevo Mundo" at bounding box center [103, 383] width 125 height 26
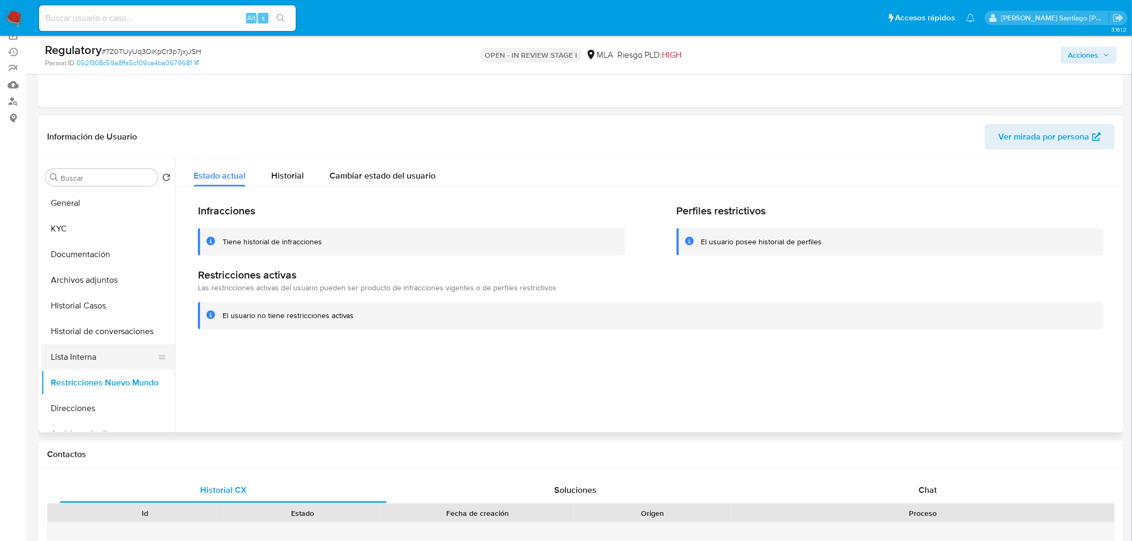
click at [76, 351] on button "Lista Interna" at bounding box center [103, 357] width 125 height 26
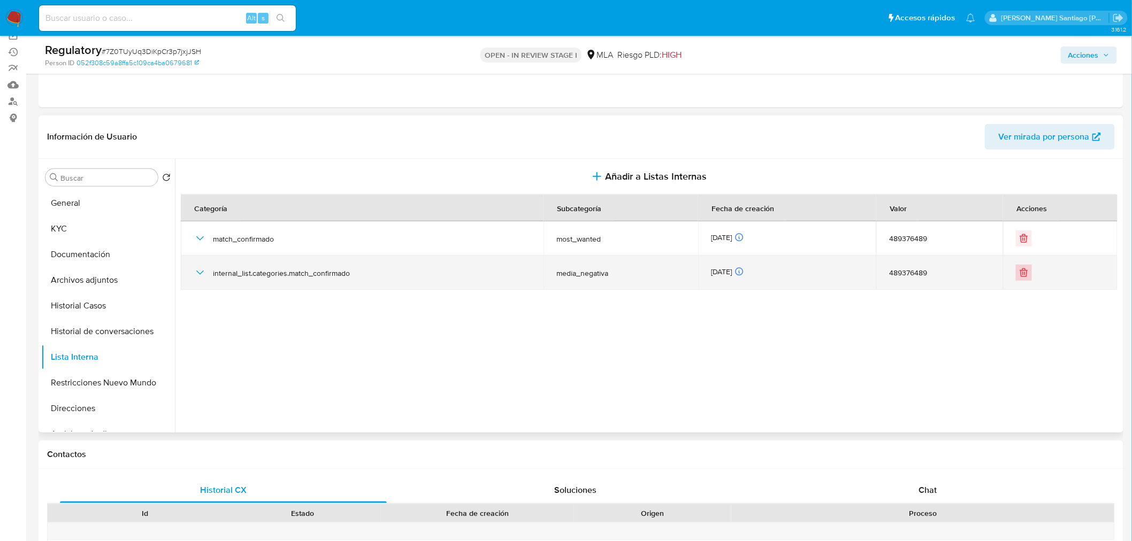
click at [1019, 268] on icon "Eliminar" at bounding box center [1023, 272] width 11 height 11
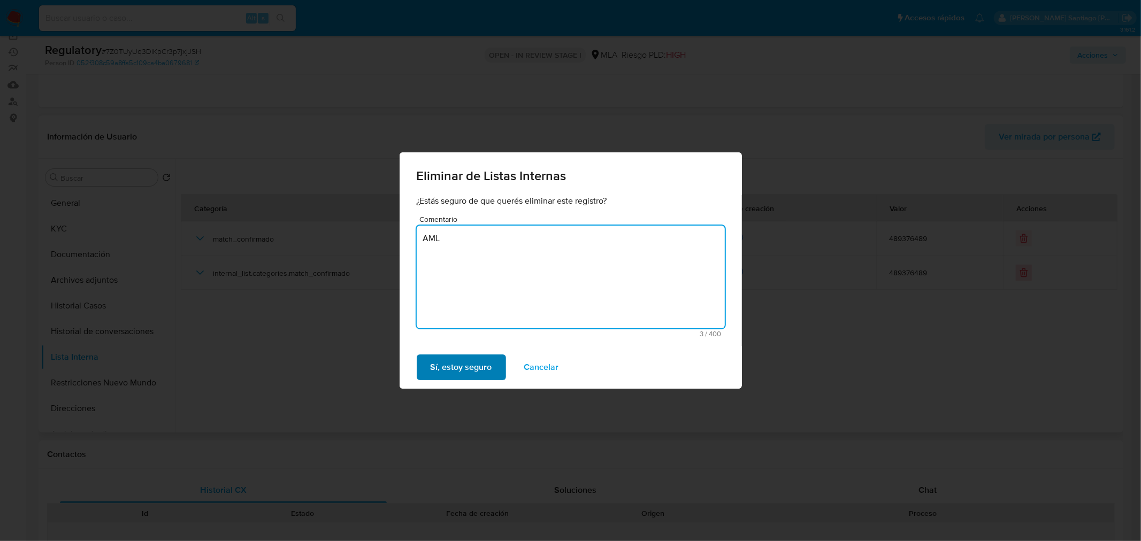
type textarea "AML"
click at [461, 368] on span "Sí, estoy seguro" at bounding box center [462, 368] width 62 height 24
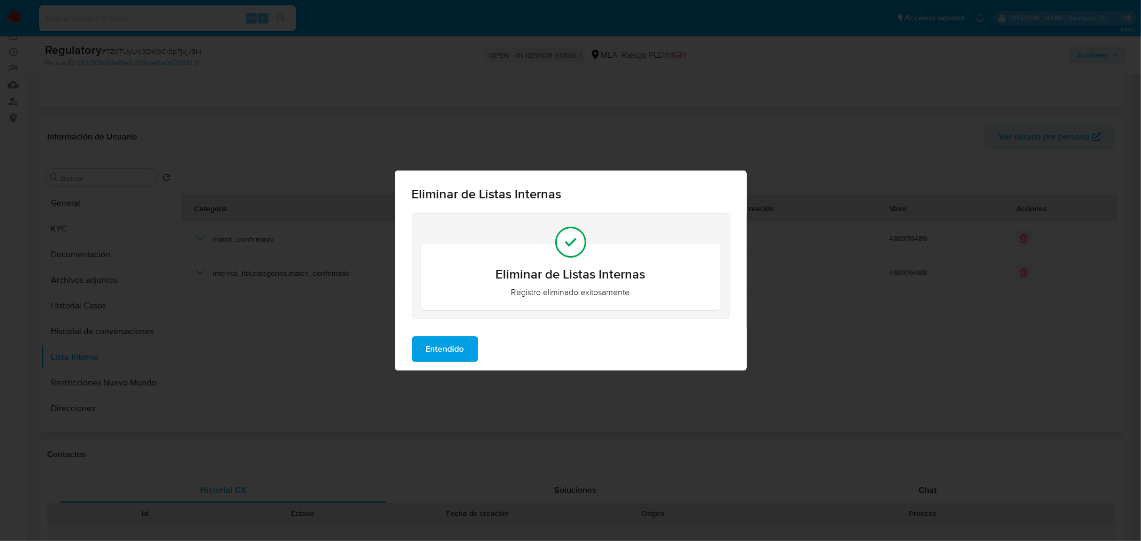
click at [447, 345] on span "Entendido" at bounding box center [445, 349] width 39 height 24
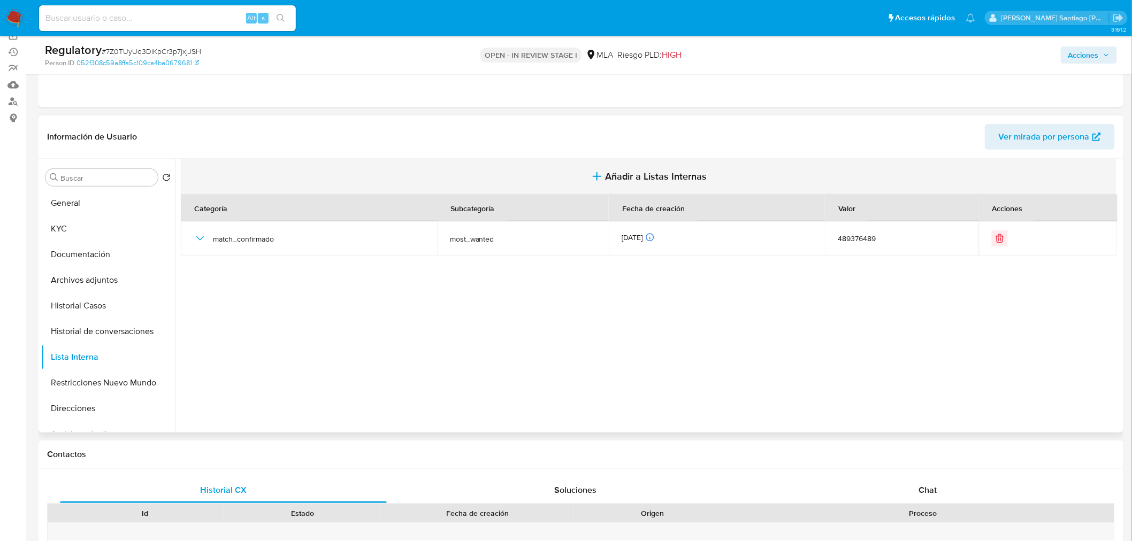
click at [632, 172] on span "Añadir a Listas Internas" at bounding box center [656, 177] width 102 height 12
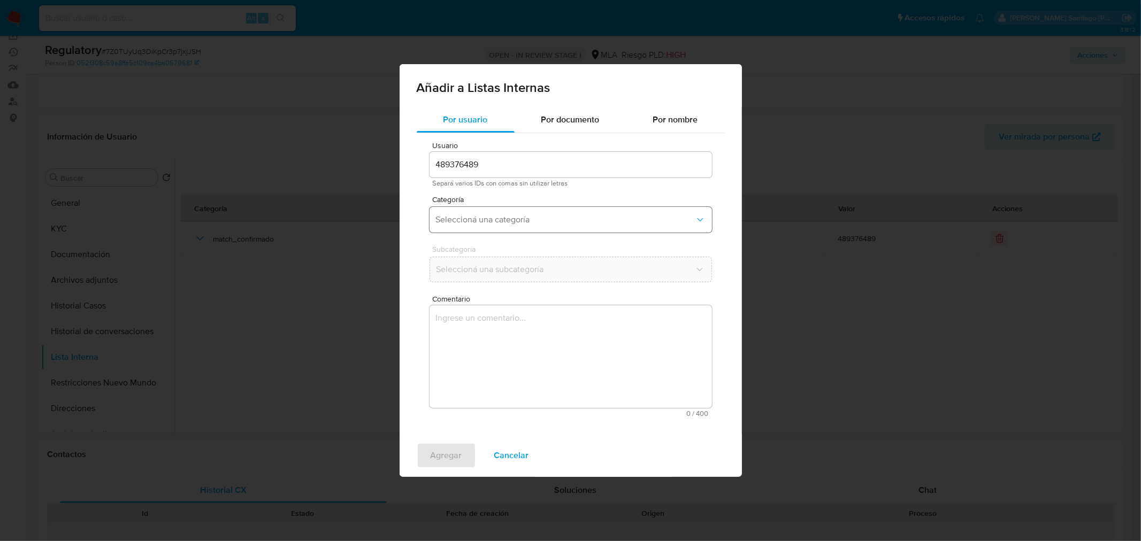
click at [538, 220] on span "Seleccioná una categoría" at bounding box center [565, 219] width 259 height 11
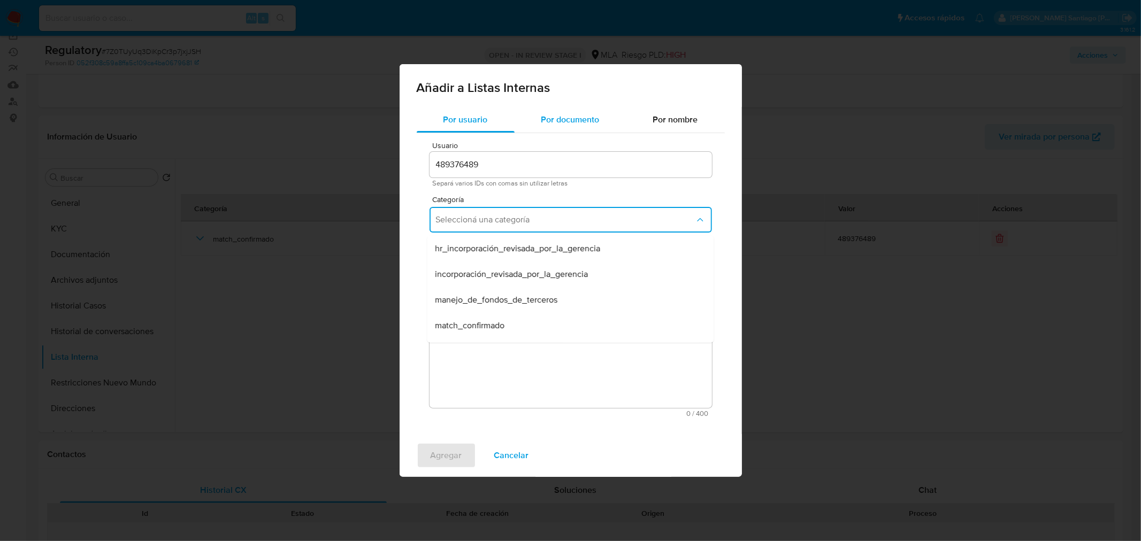
click at [590, 119] on span "Por documento" at bounding box center [570, 119] width 58 height 12
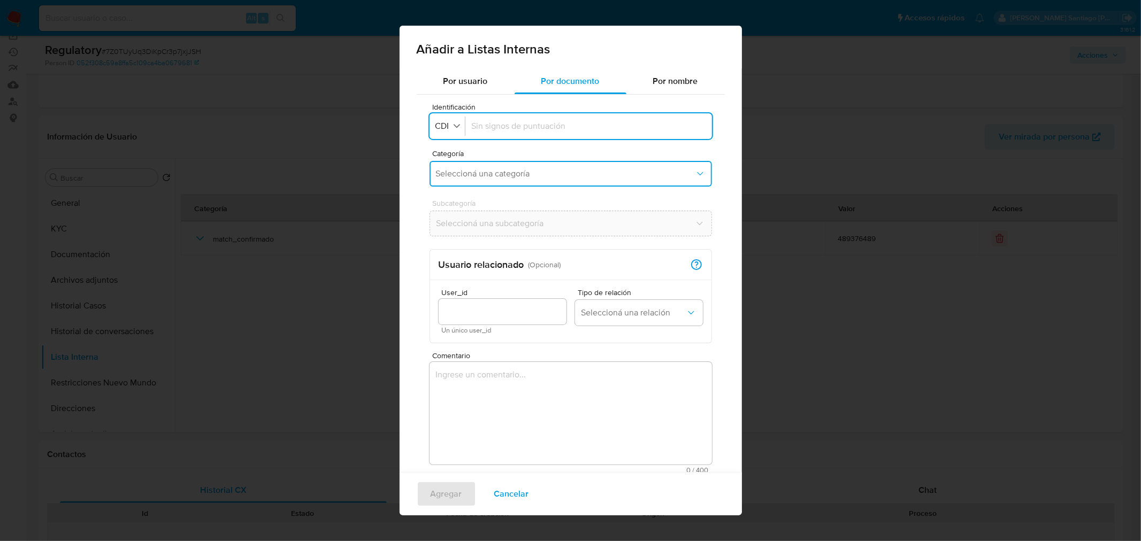
click at [593, 172] on span "Seleccioná una categoría" at bounding box center [565, 173] width 259 height 11
click at [444, 126] on span "CDI" at bounding box center [442, 126] width 16 height 11
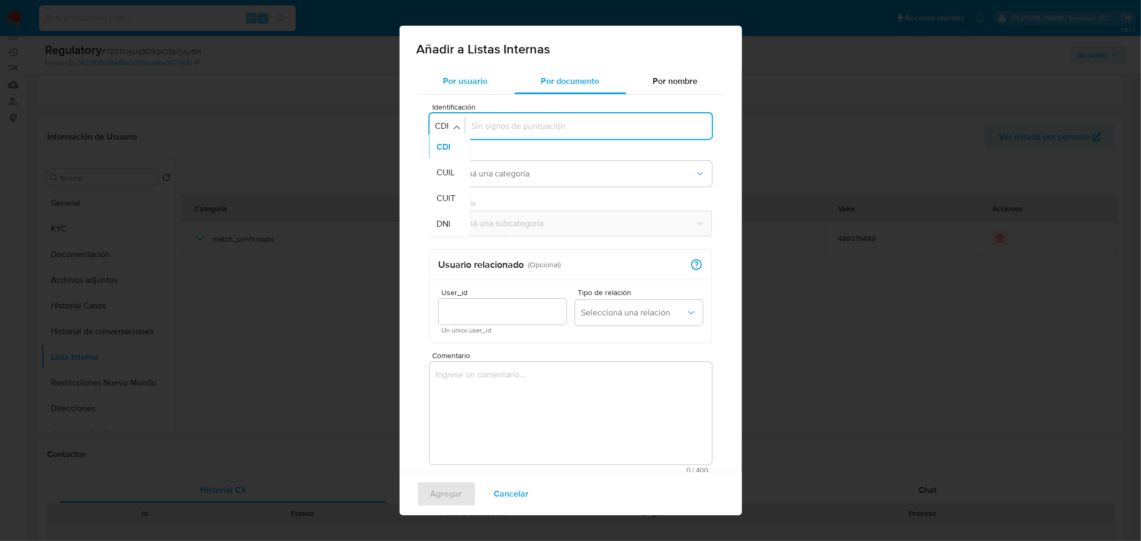
click at [458, 88] on div "Por usuario" at bounding box center [466, 81] width 98 height 26
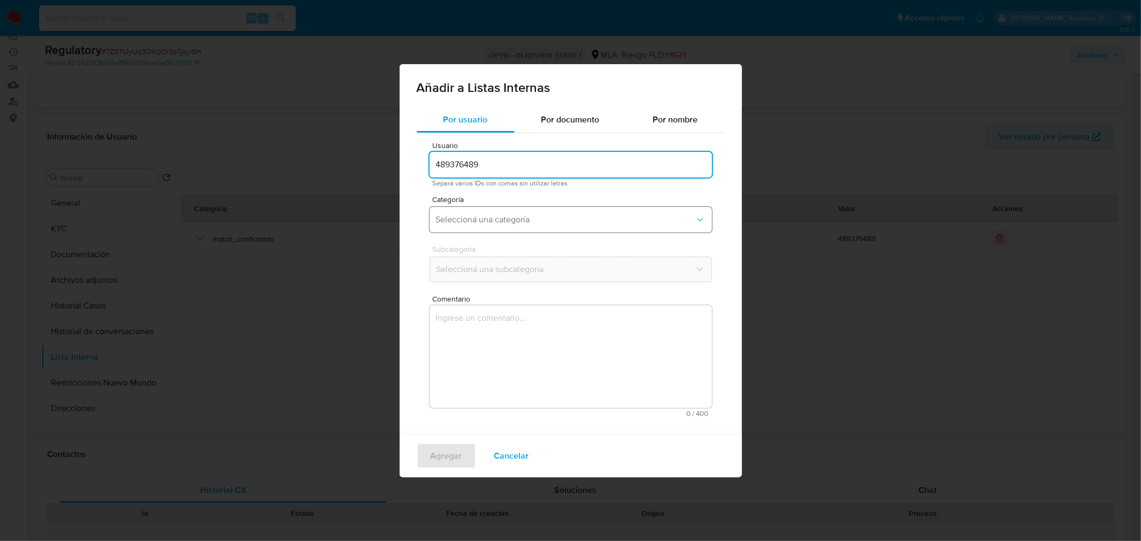
click at [522, 218] on span "Seleccioná una categoría" at bounding box center [565, 219] width 259 height 11
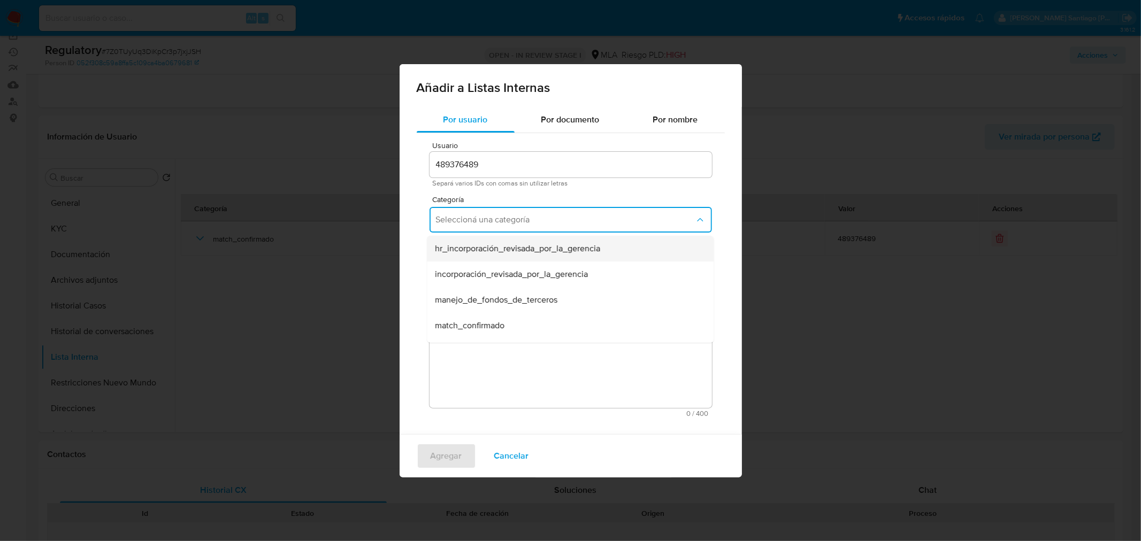
click at [579, 250] on span "hr_incorporación_revisada_por_la_gerencia" at bounding box center [517, 248] width 165 height 11
click at [563, 276] on button "Seleccioná una subcategoría" at bounding box center [570, 270] width 282 height 26
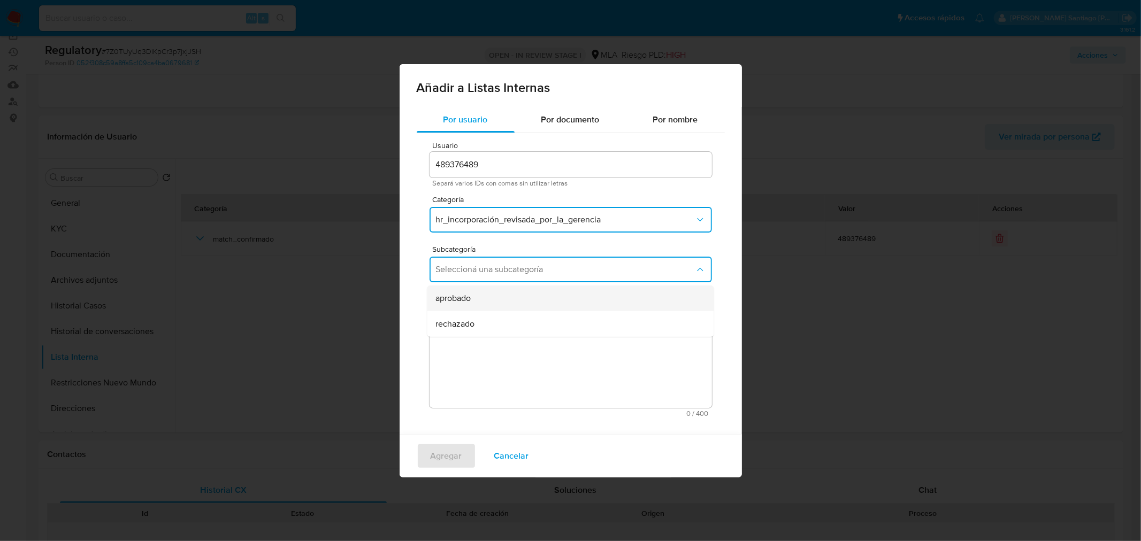
click at [555, 301] on div "aprobado" at bounding box center [566, 298] width 263 height 26
click at [570, 361] on textarea "Comentario" at bounding box center [570, 356] width 282 height 103
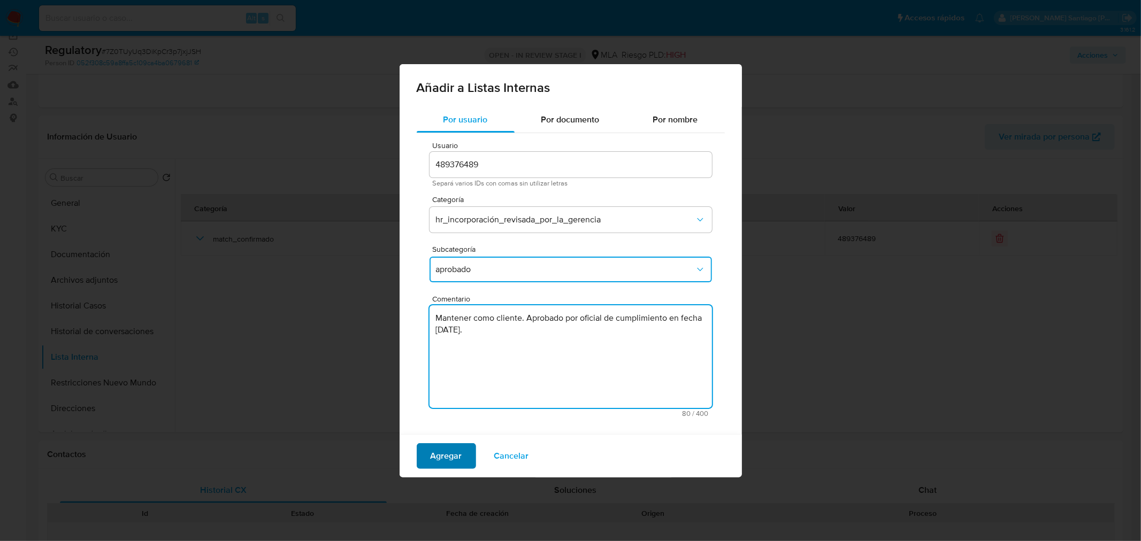
type textarea "Mantener como cliente. Aprobado por oficial de cumplimiento en fecha 22/09/2025."
click at [453, 452] on span "Agregar" at bounding box center [447, 456] width 32 height 24
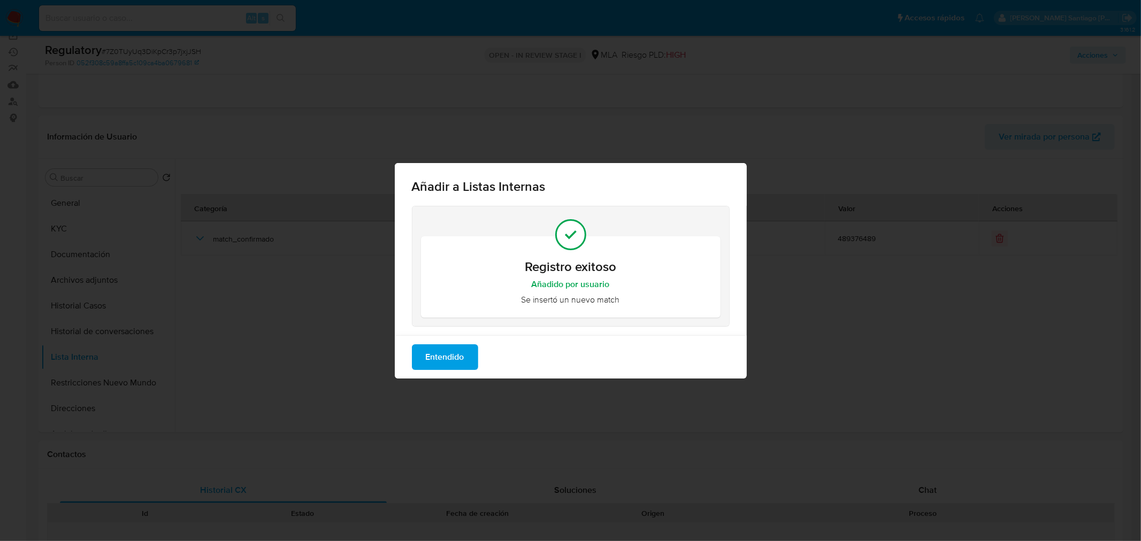
click at [433, 360] on span "Entendido" at bounding box center [445, 358] width 39 height 24
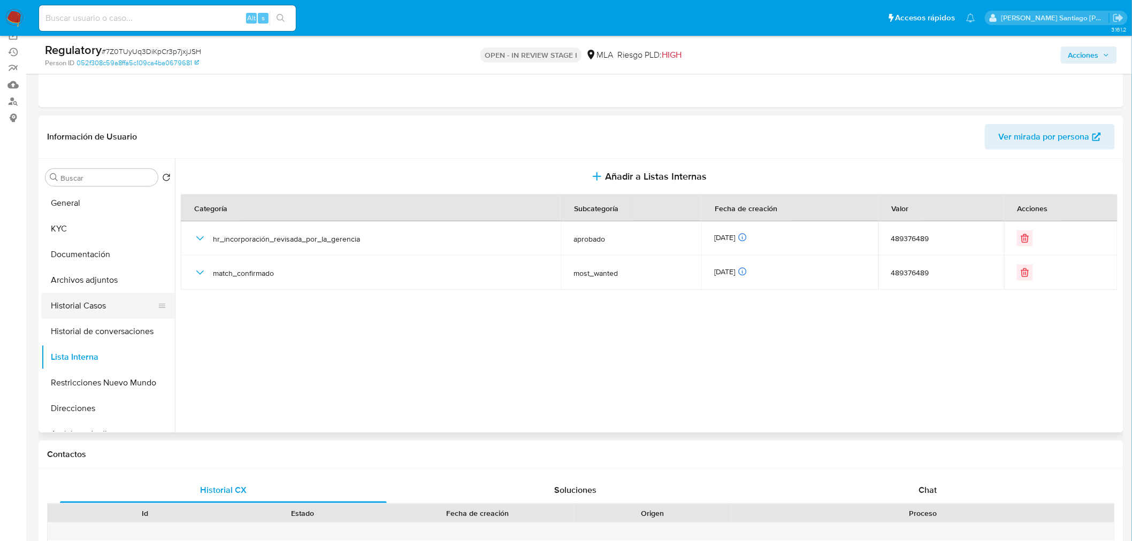
click at [76, 300] on button "Historial Casos" at bounding box center [103, 306] width 125 height 26
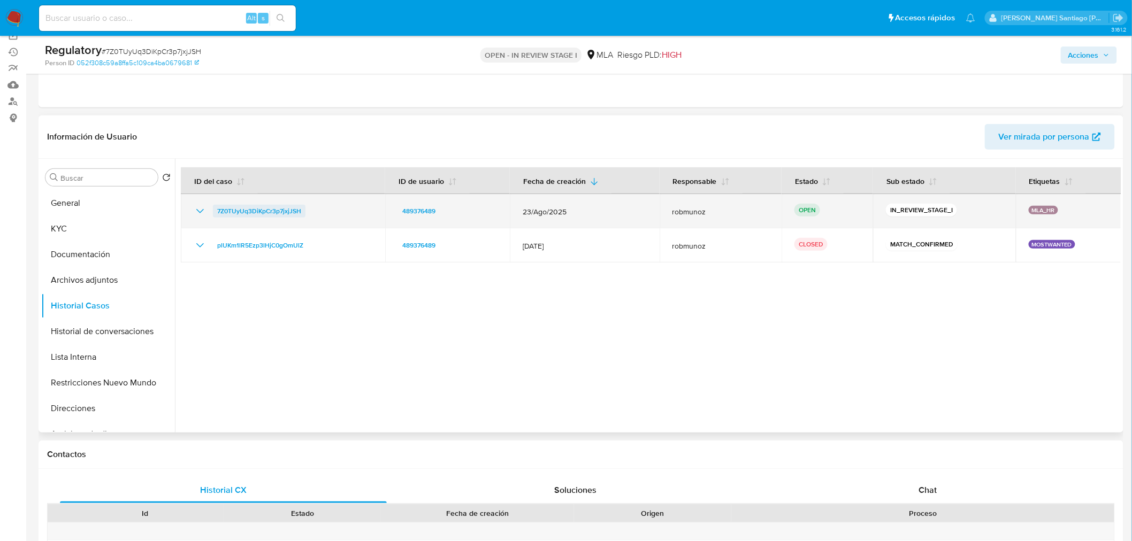
click at [295, 212] on span "7Z0TUyUq3DiKpCr3p7jxjJSH" at bounding box center [259, 211] width 84 height 13
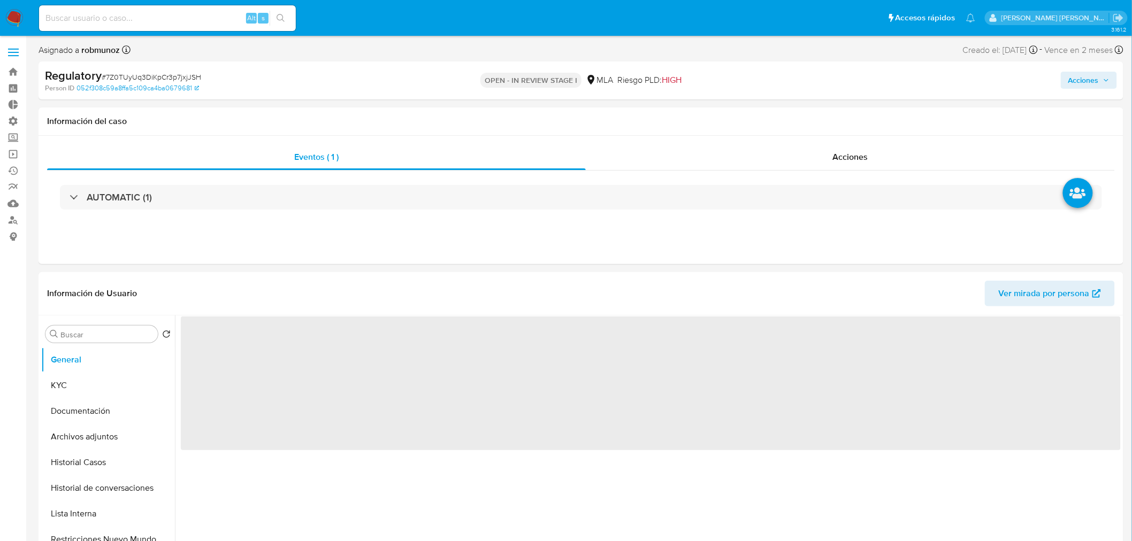
scroll to position [59, 0]
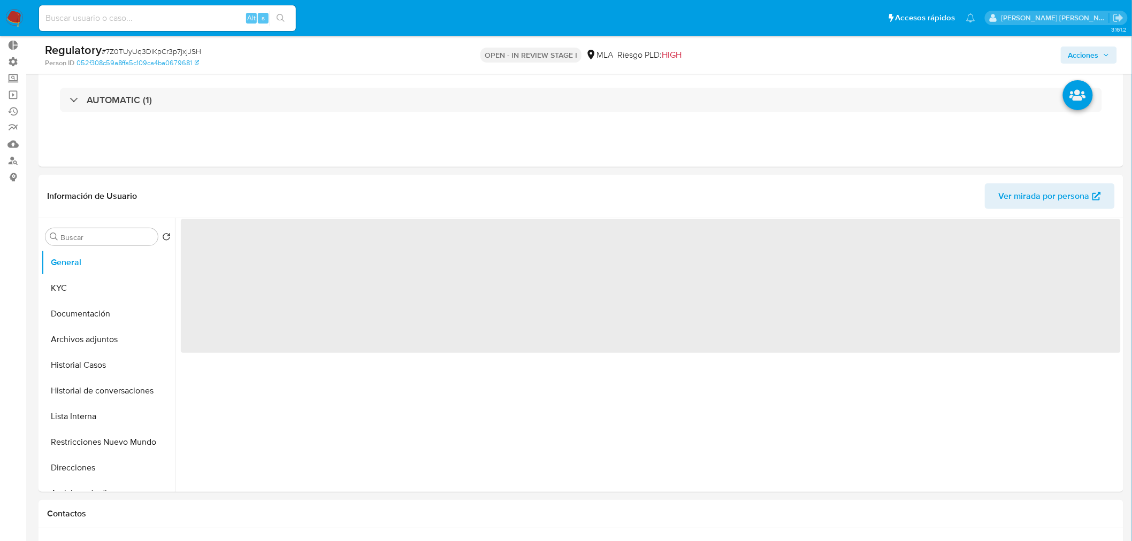
select select "10"
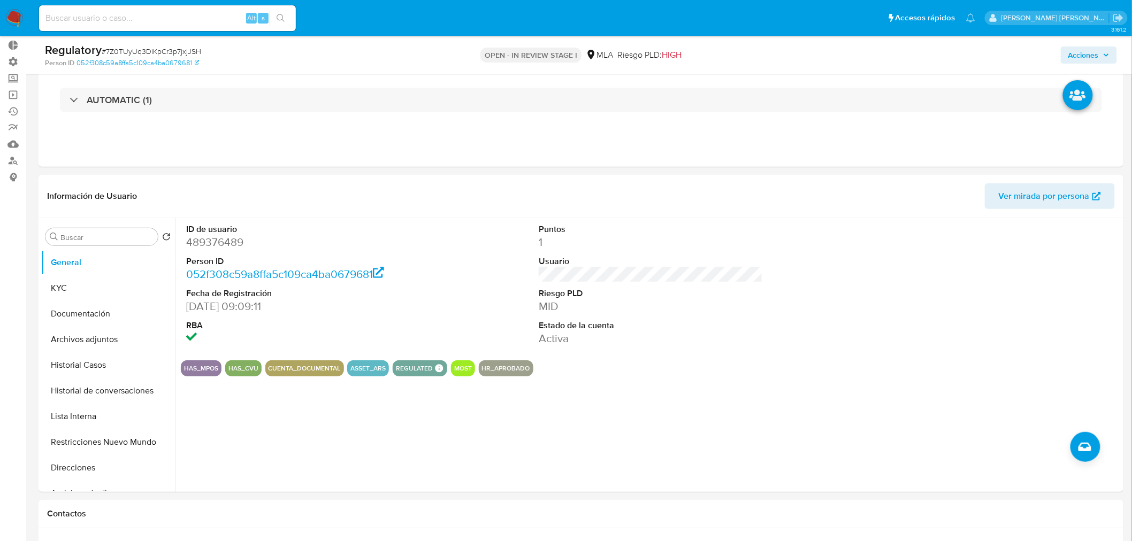
click at [1073, 53] on span "Acciones" at bounding box center [1083, 55] width 30 height 17
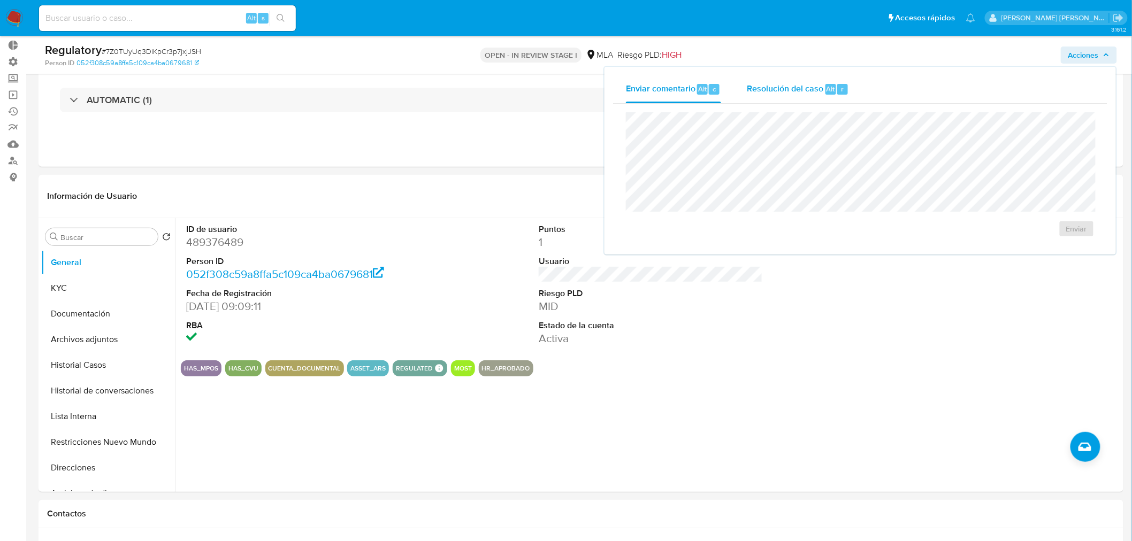
drag, startPoint x: 788, startPoint y: 89, endPoint x: 789, endPoint y: 109, distance: 19.8
click at [788, 89] on span "Resolución del caso" at bounding box center [785, 88] width 76 height 12
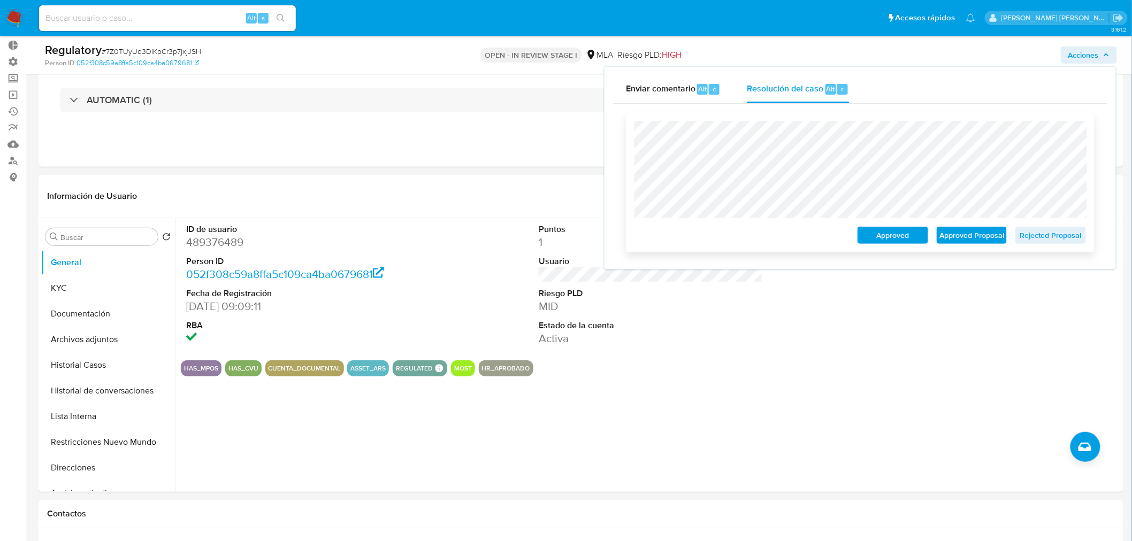
click at [917, 236] on span "Approved" at bounding box center [893, 235] width 56 height 15
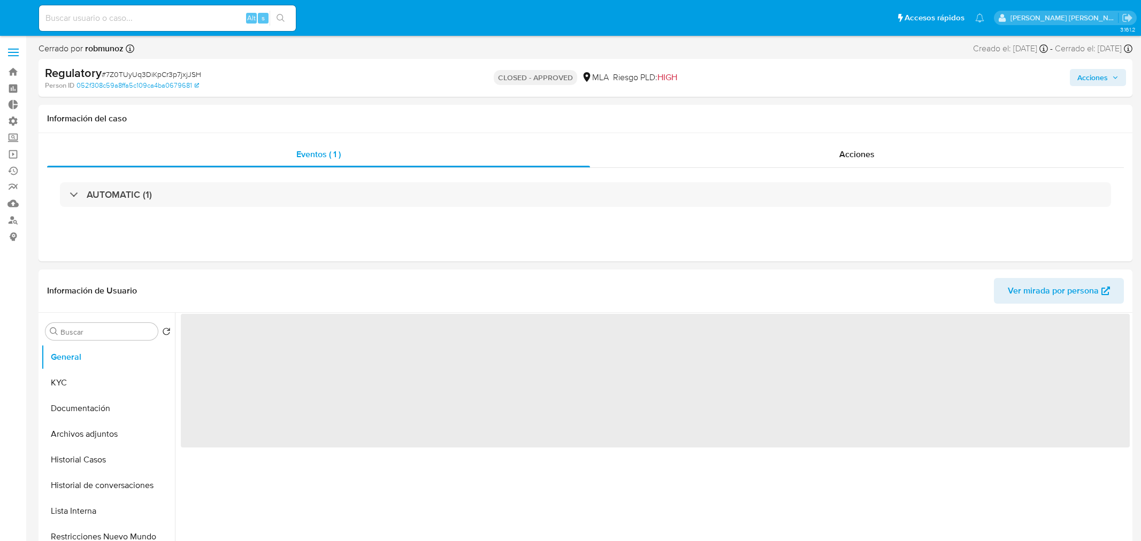
select select "10"
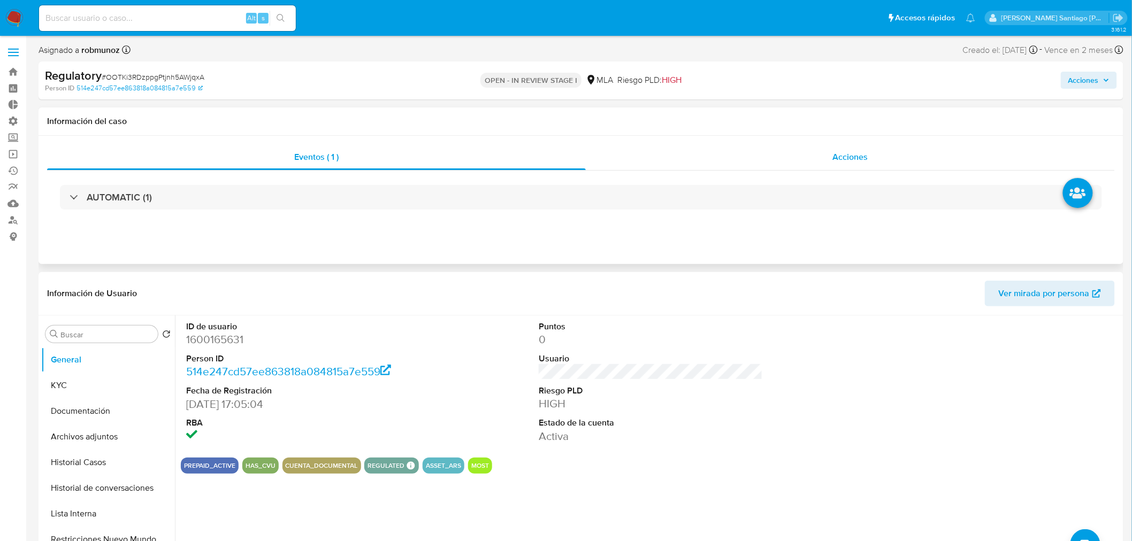
click at [853, 159] on span "Acciones" at bounding box center [849, 157] width 35 height 12
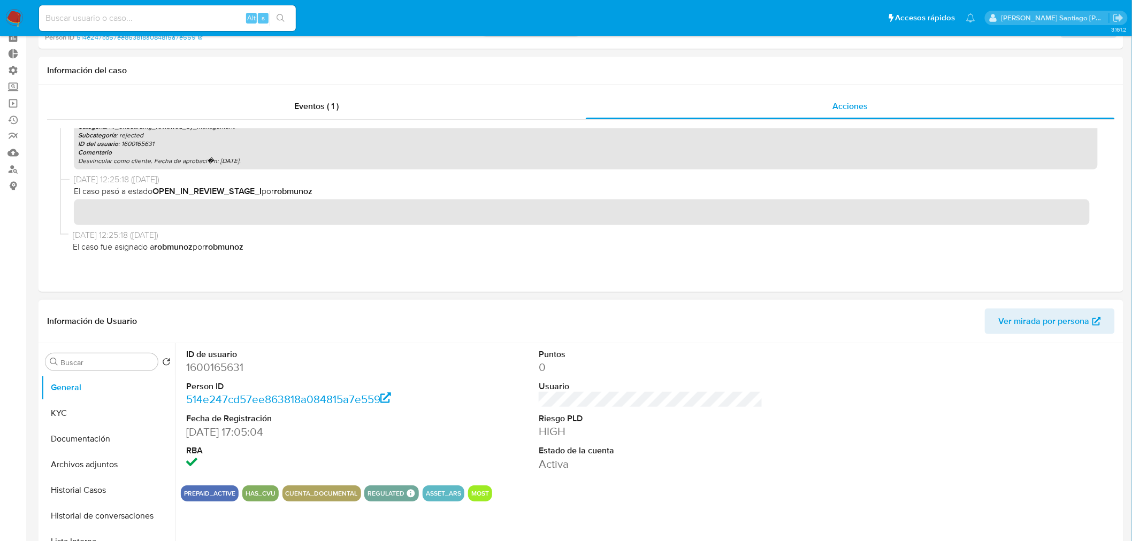
scroll to position [119, 0]
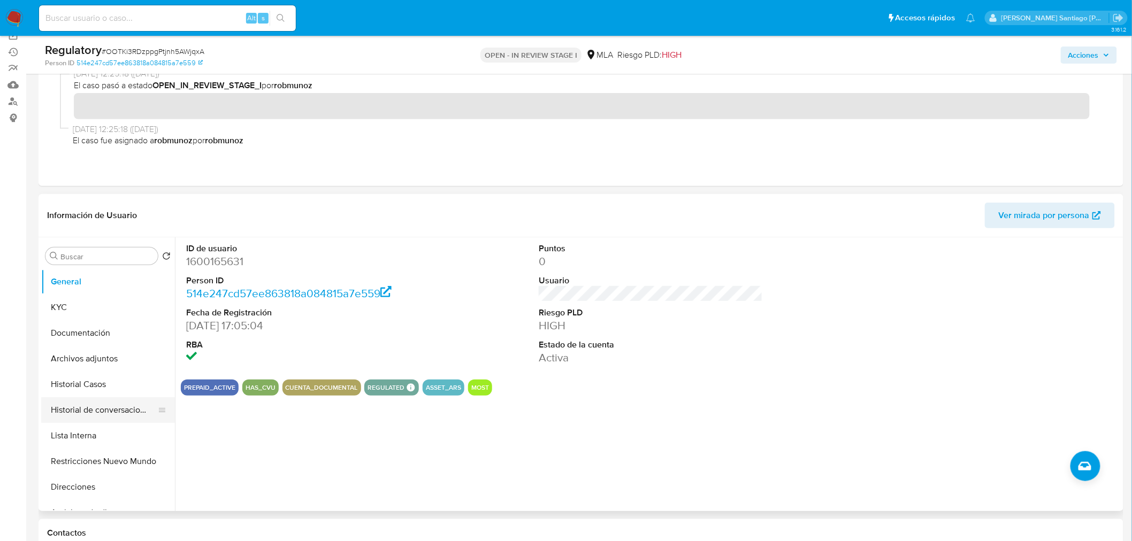
click at [101, 408] on button "Historial de conversaciones" at bounding box center [103, 410] width 125 height 26
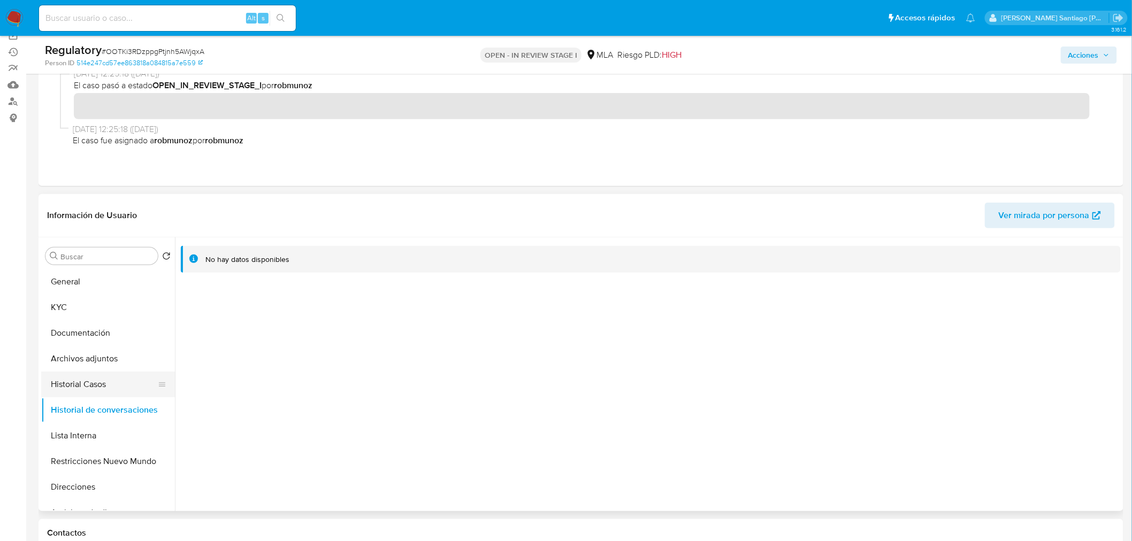
click at [94, 383] on button "Historial Casos" at bounding box center [103, 385] width 125 height 26
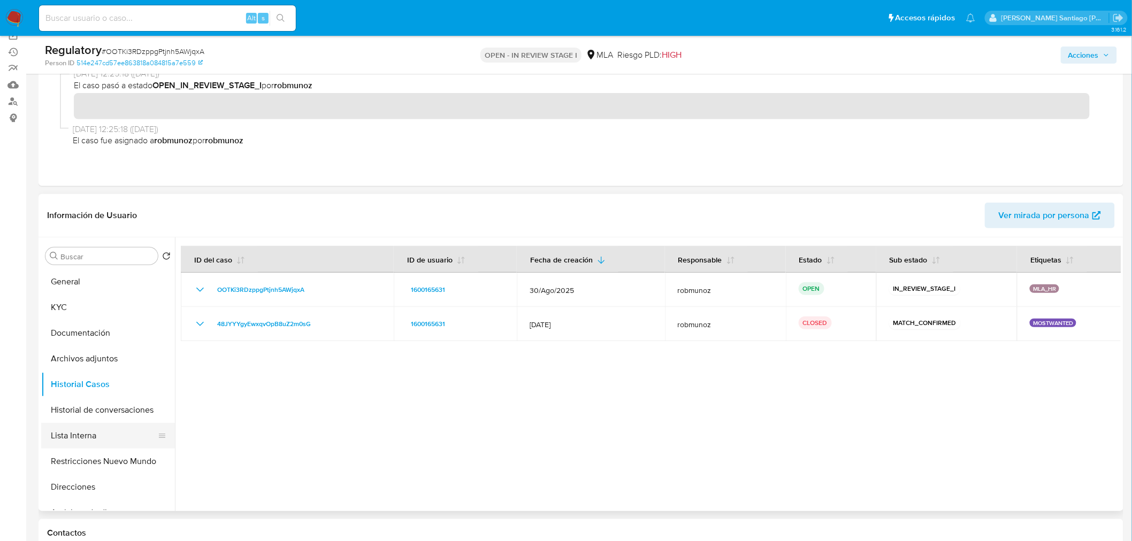
click at [87, 440] on button "Lista Interna" at bounding box center [103, 436] width 125 height 26
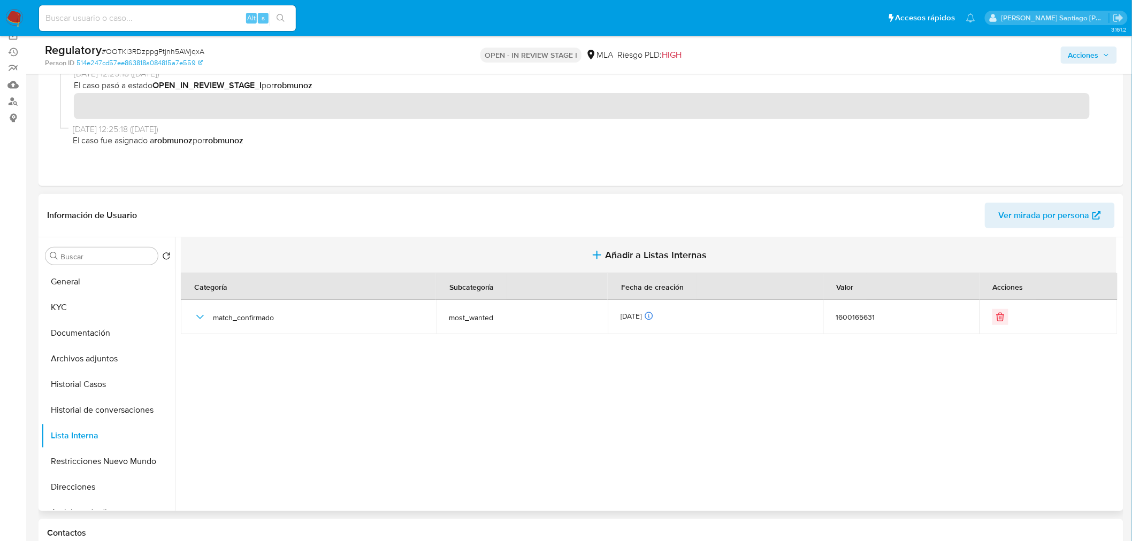
click at [624, 249] on span "Añadir a Listas Internas" at bounding box center [656, 255] width 102 height 12
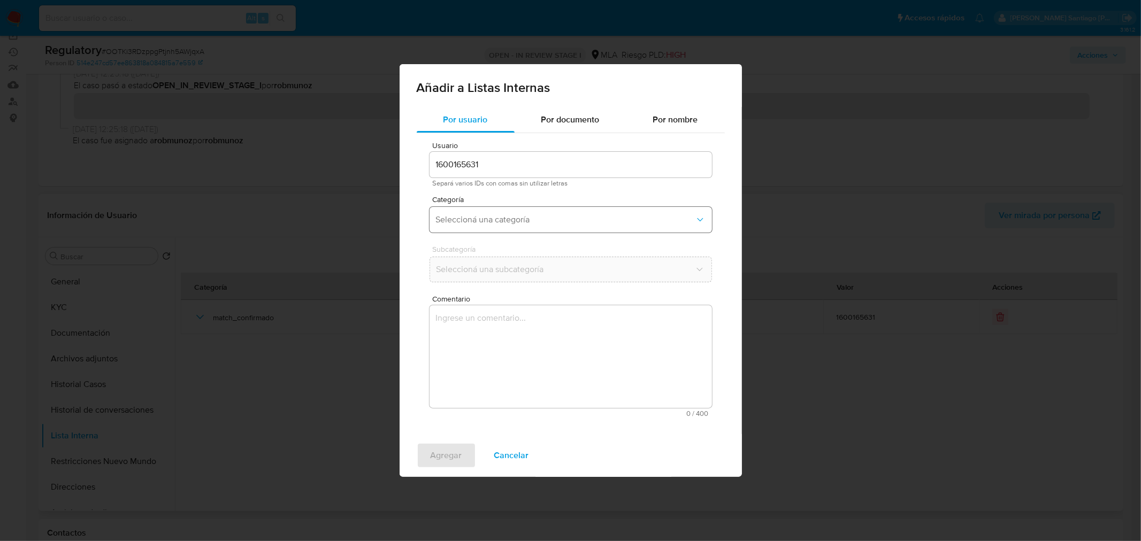
click at [598, 212] on button "Seleccioná una categoría" at bounding box center [570, 220] width 282 height 26
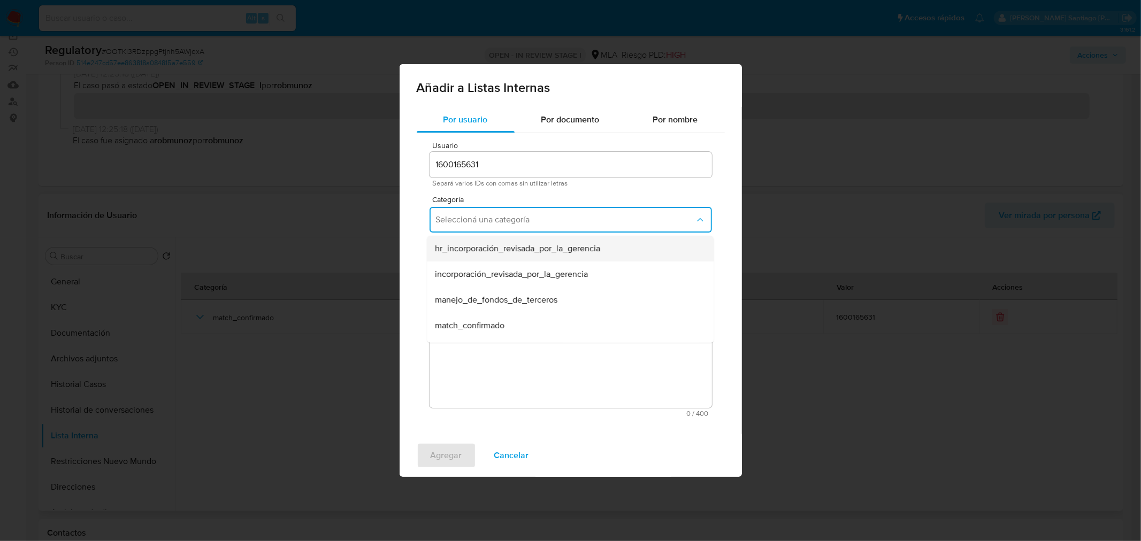
click at [590, 259] on div "hr_incorporación_revisada_por_la_gerencia" at bounding box center [566, 249] width 263 height 26
click at [599, 277] on button "Seleccioná una subcategoría" at bounding box center [570, 270] width 282 height 26
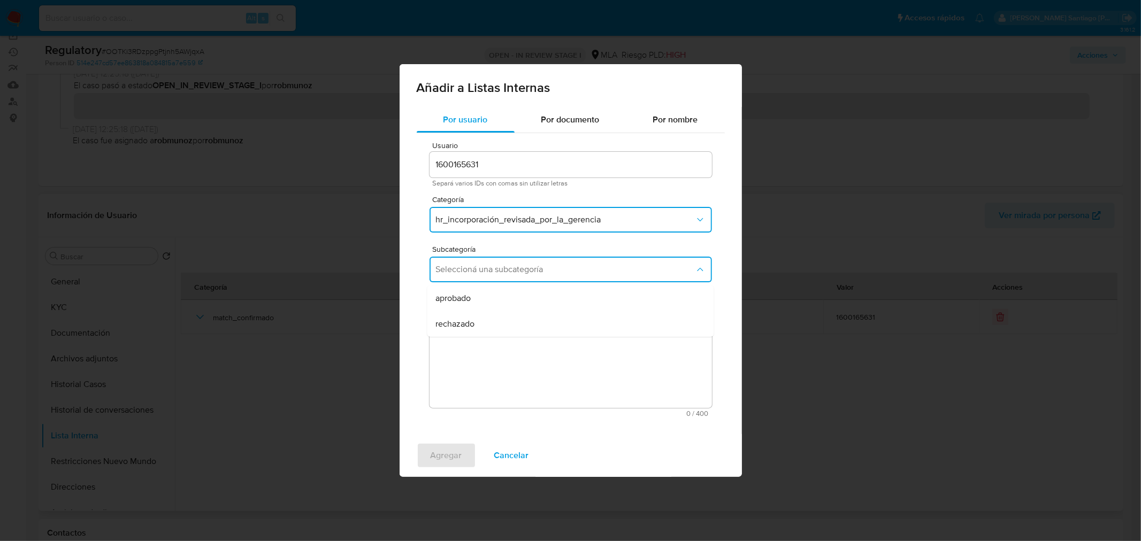
drag, startPoint x: 592, startPoint y: 298, endPoint x: 579, endPoint y: 329, distance: 33.4
click at [591, 298] on div "aprobado" at bounding box center [566, 299] width 263 height 26
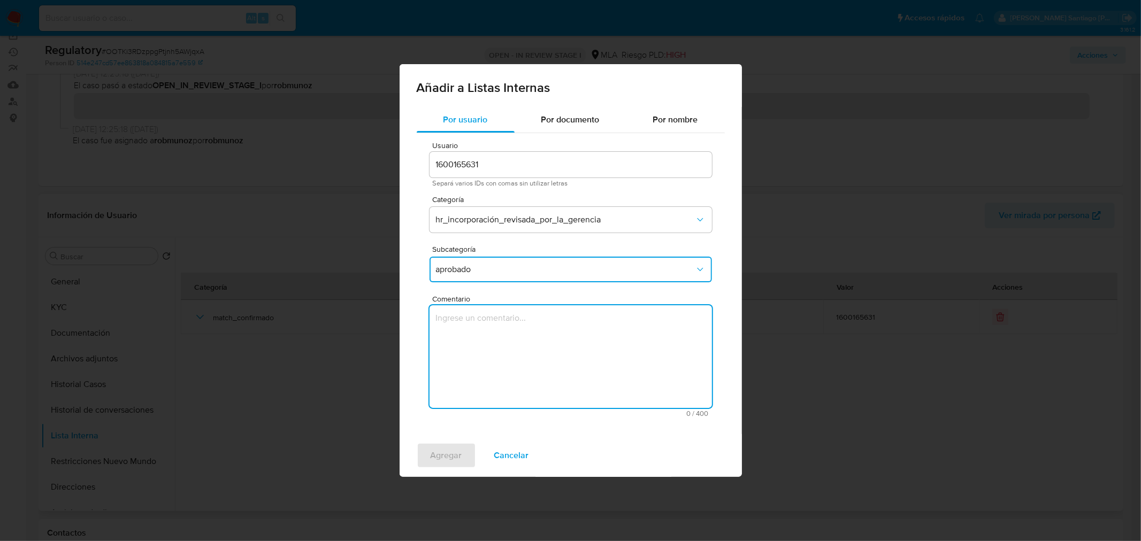
click at [580, 364] on textarea "Comentario" at bounding box center [570, 356] width 282 height 103
type textarea "Mantener como cliente. Aprobado por el OC: 22/09/2025"
click at [460, 451] on button "Agregar" at bounding box center [446, 456] width 59 height 26
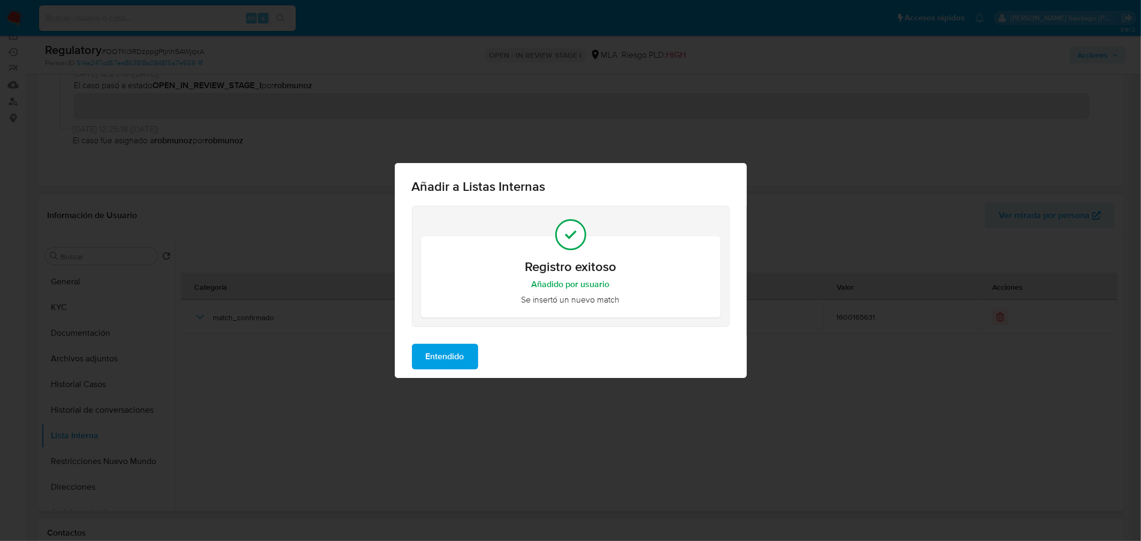
click at [450, 359] on span "Entendido" at bounding box center [445, 357] width 39 height 24
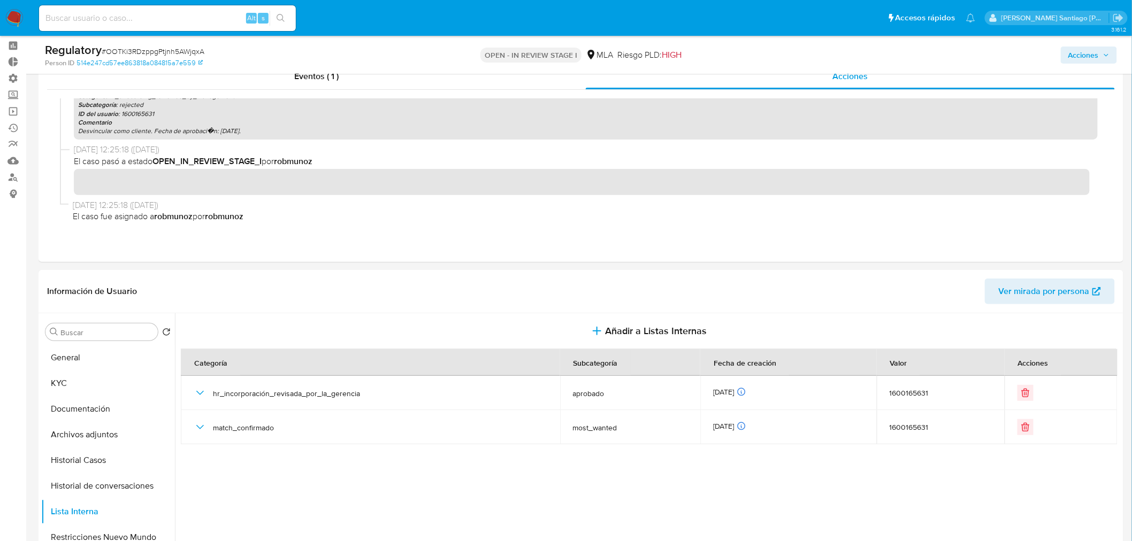
scroll to position [0, 0]
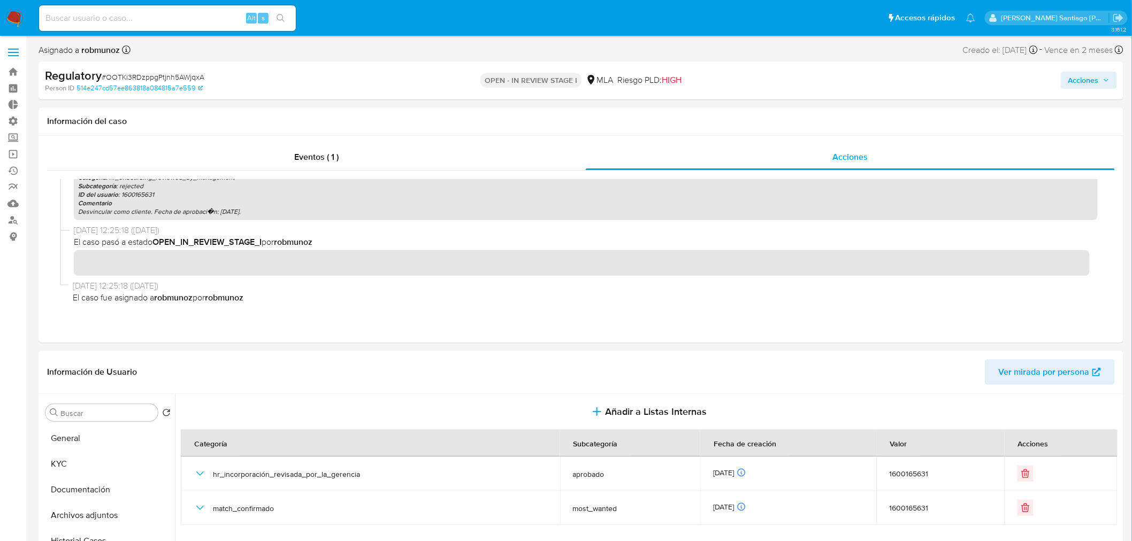
click at [1100, 78] on span "Acciones" at bounding box center [1088, 80] width 41 height 15
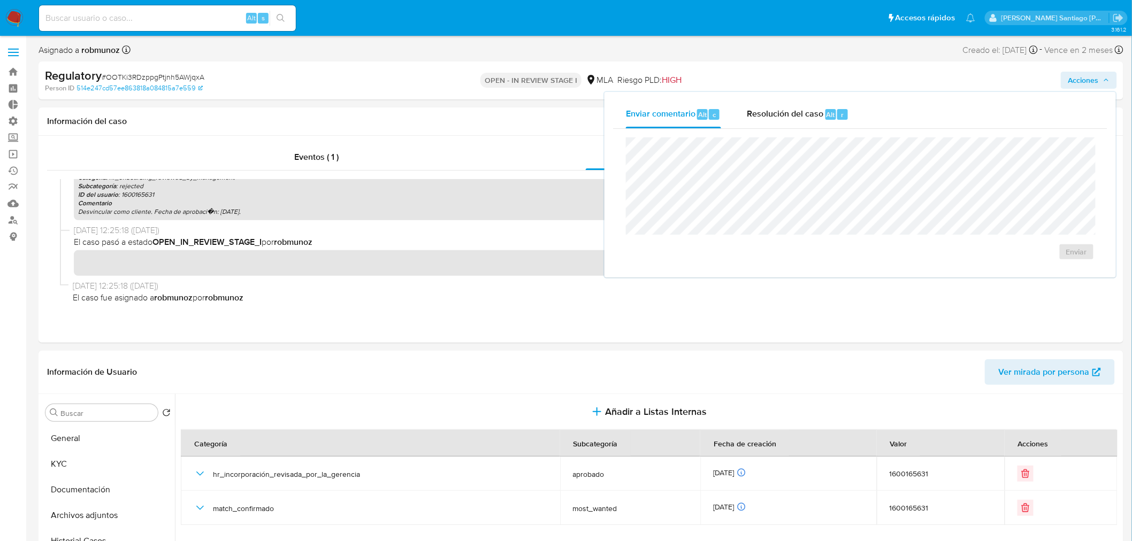
drag, startPoint x: 784, startPoint y: 120, endPoint x: 784, endPoint y: 128, distance: 8.6
click at [784, 120] on div "Resolución del caso Alt r" at bounding box center [798, 115] width 102 height 28
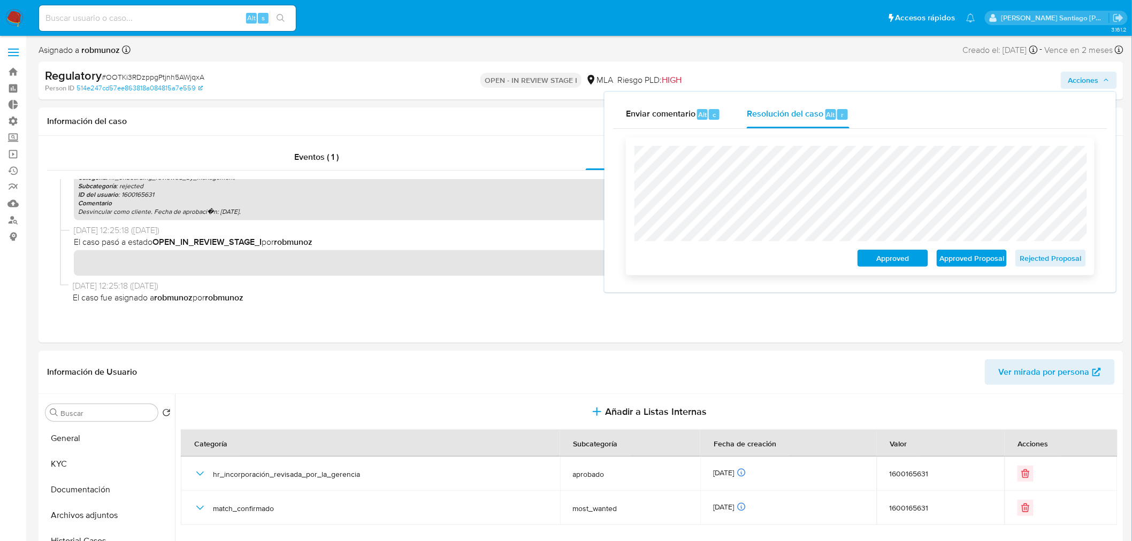
click at [893, 263] on span "Approved" at bounding box center [893, 258] width 56 height 15
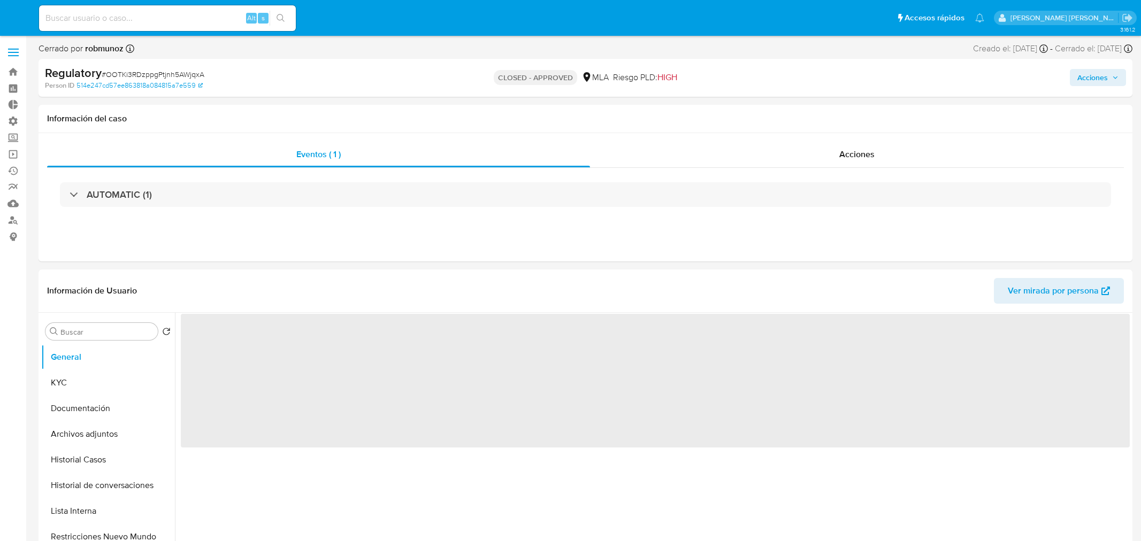
select select "10"
